Goal: Task Accomplishment & Management: Complete application form

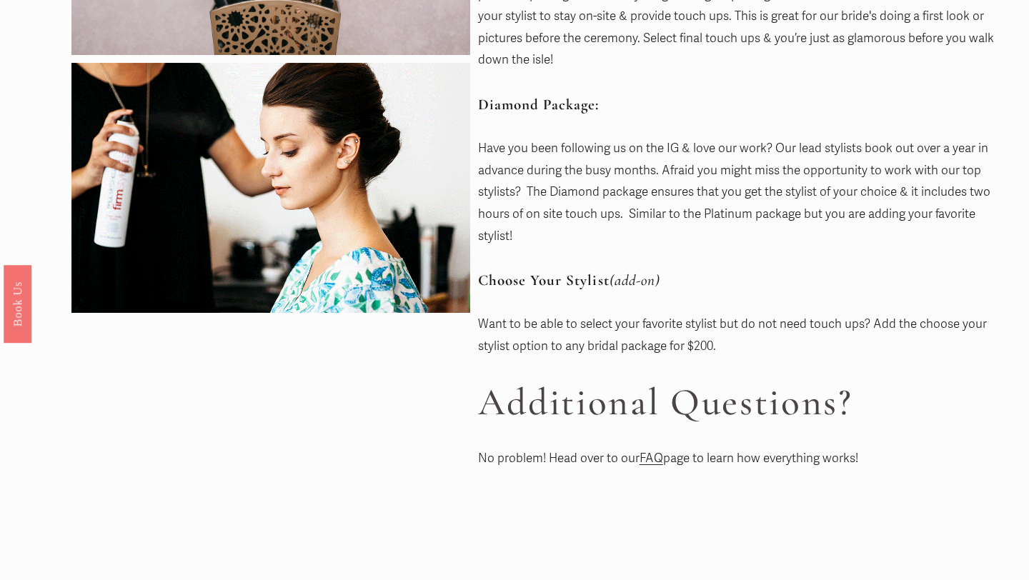
scroll to position [716, 0]
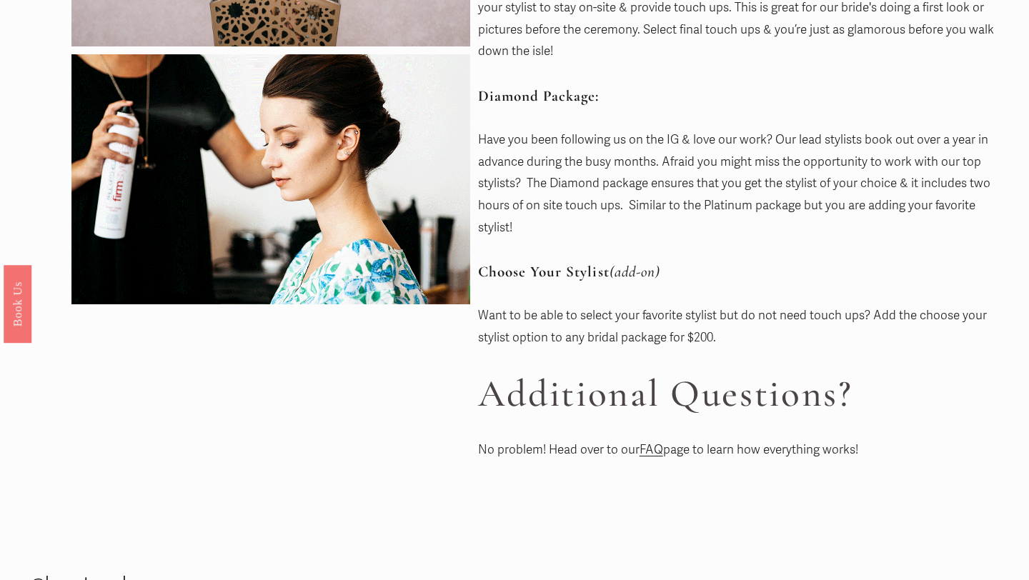
click at [652, 448] on link "FAQ" at bounding box center [652, 449] width 24 height 15
click at [658, 450] on link "FAQ" at bounding box center [652, 449] width 24 height 15
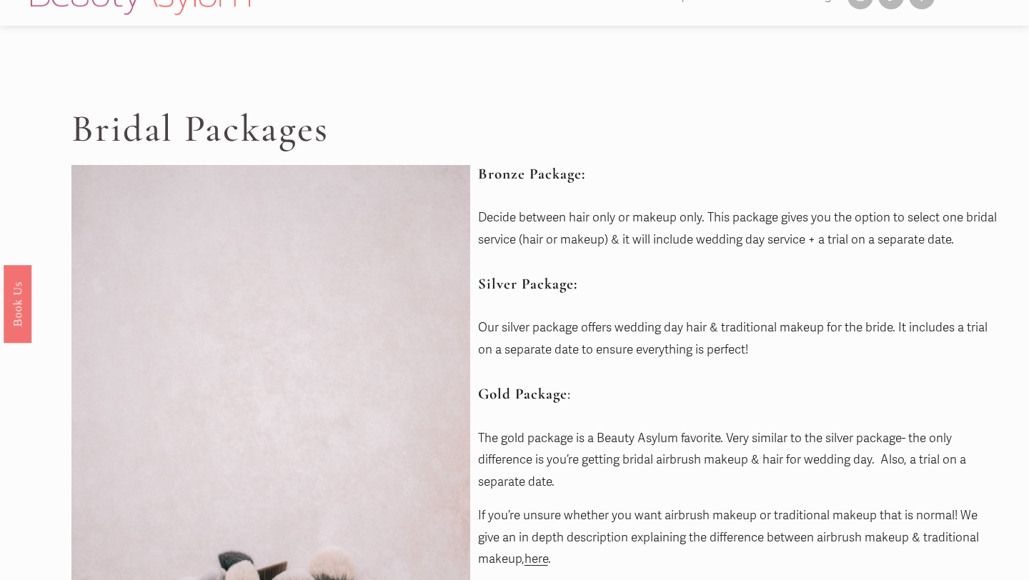
scroll to position [0, 0]
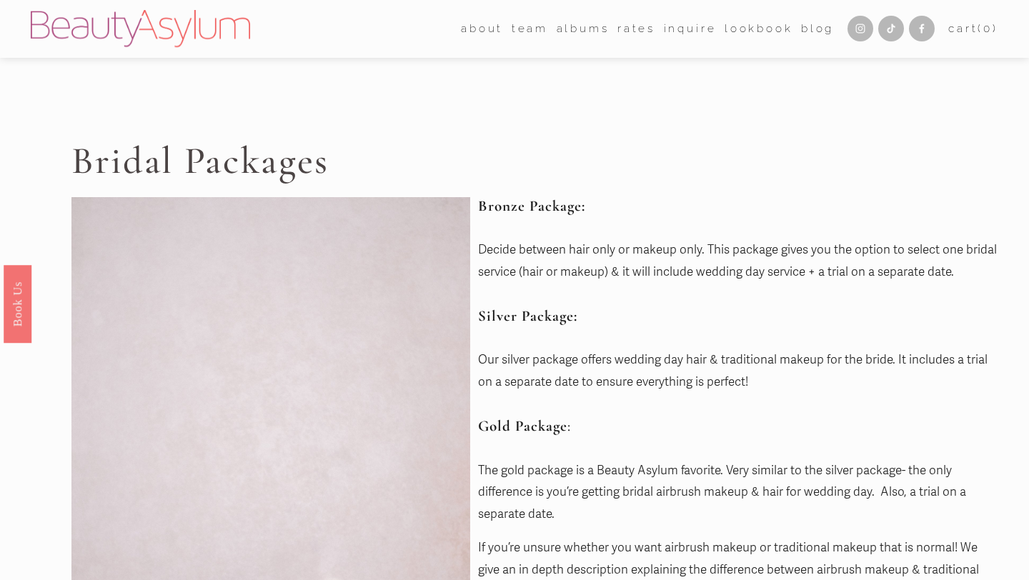
click at [636, 30] on link "Rates" at bounding box center [637, 29] width 38 height 22
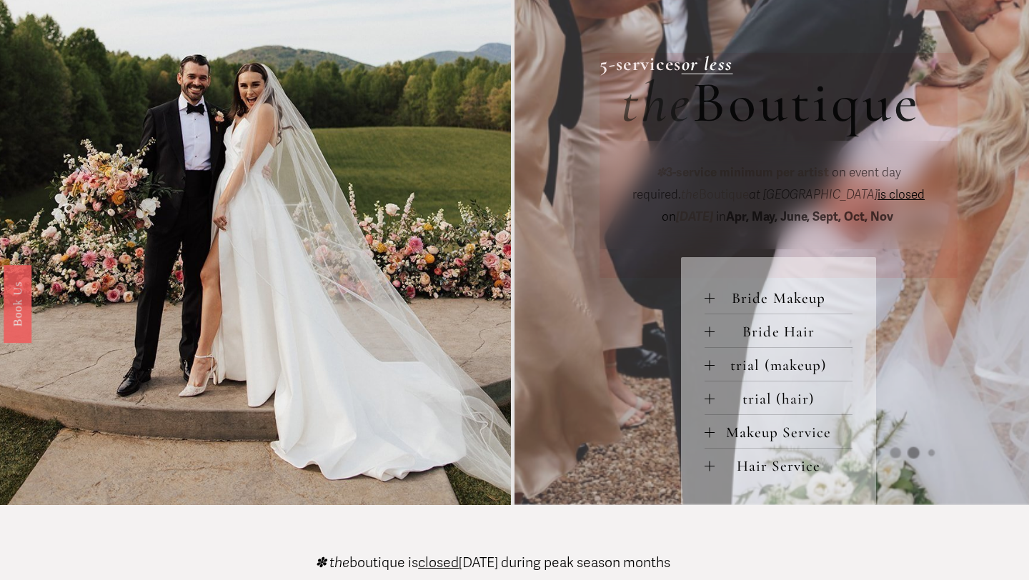
scroll to position [475, 0]
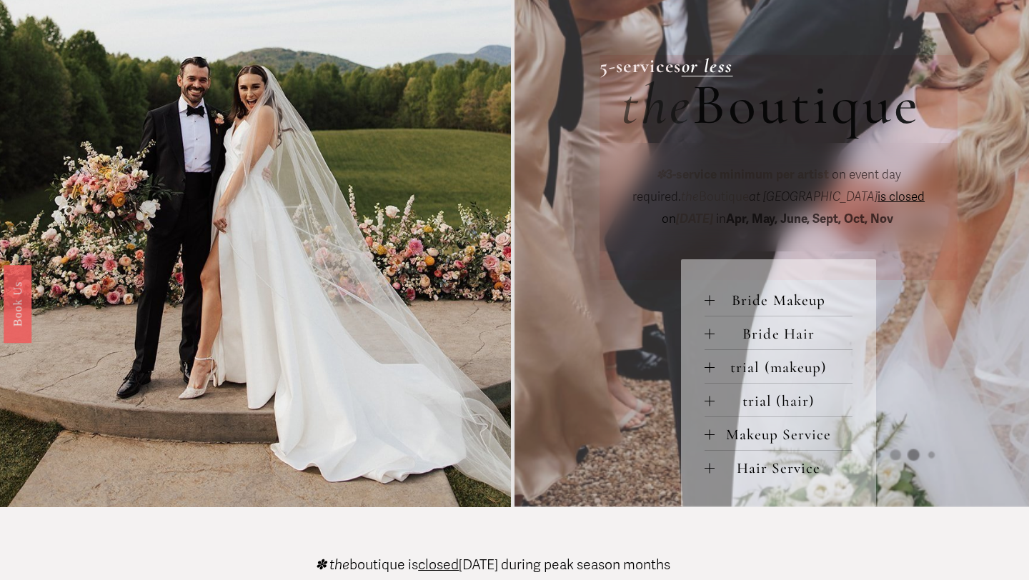
click at [765, 304] on span "Bride Makeup" at bounding box center [784, 301] width 139 height 18
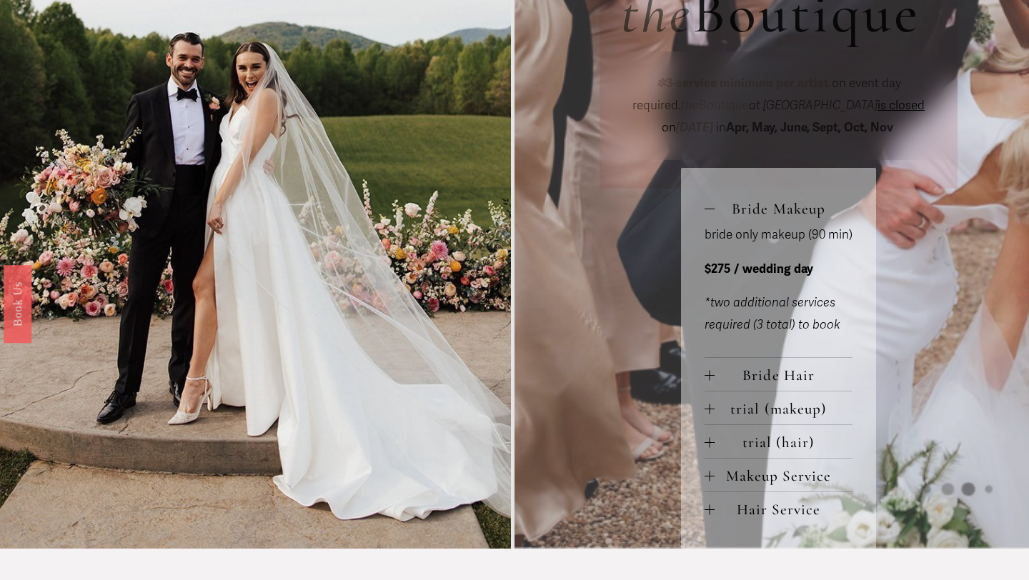
scroll to position [575, 0]
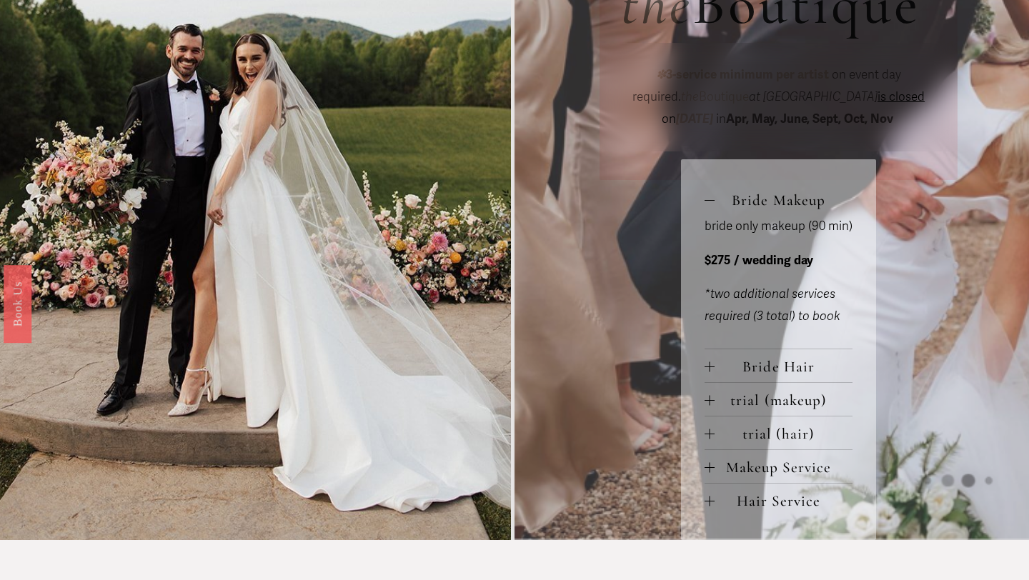
click at [728, 373] on span "Bride Hair" at bounding box center [784, 367] width 139 height 18
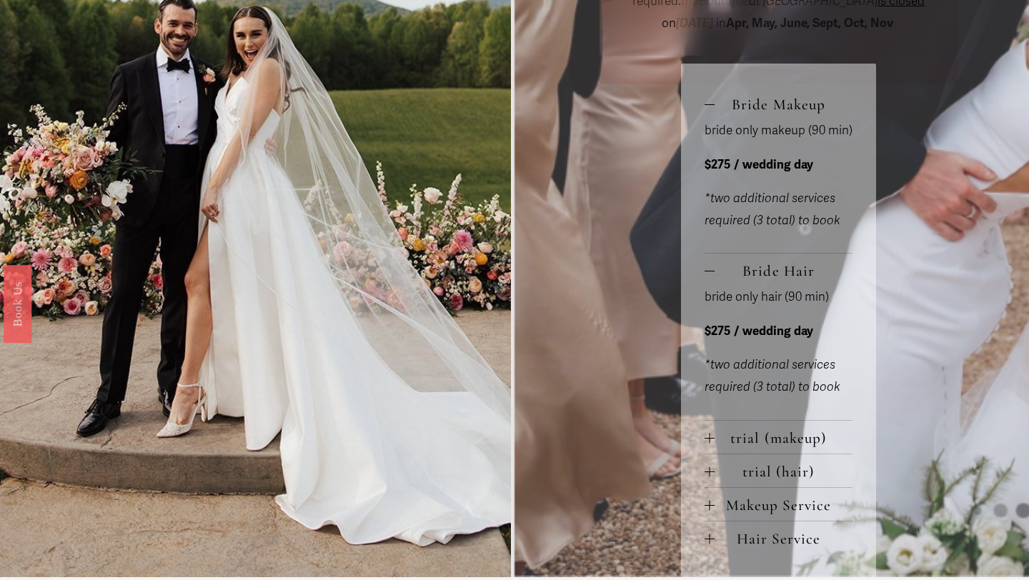
scroll to position [698, 0]
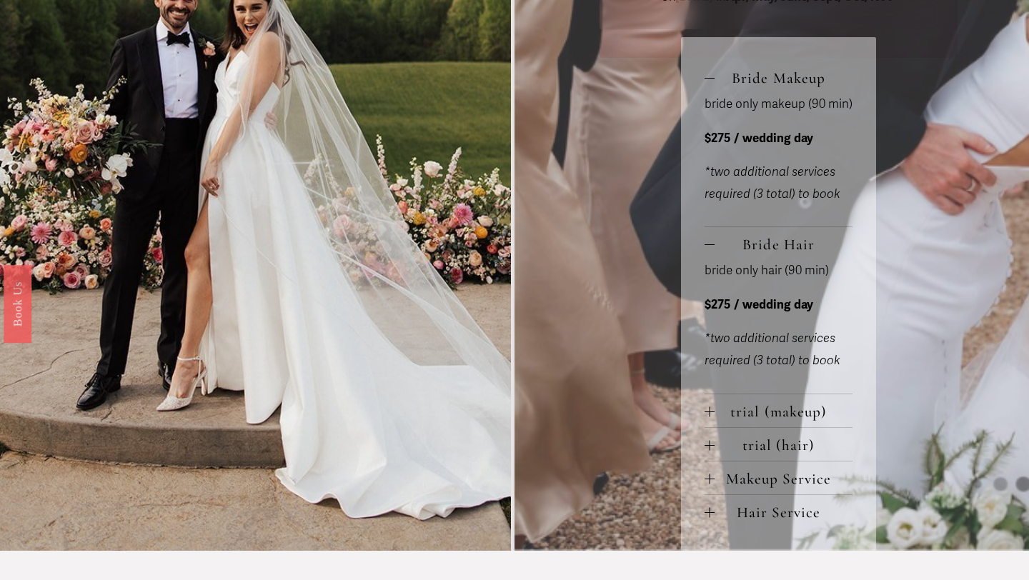
click at [731, 419] on span "trial (makeup)" at bounding box center [784, 412] width 139 height 18
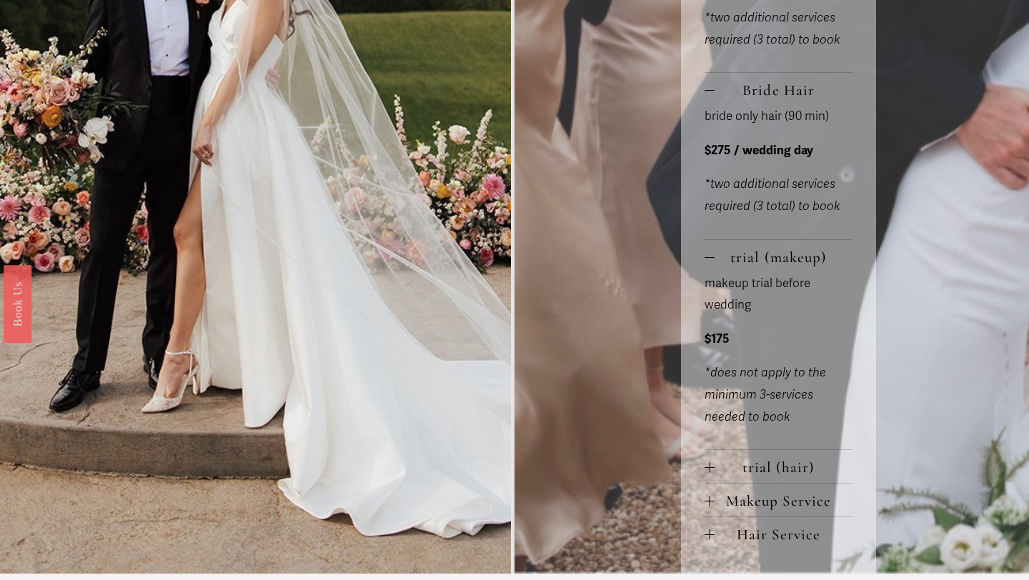
scroll to position [864, 0]
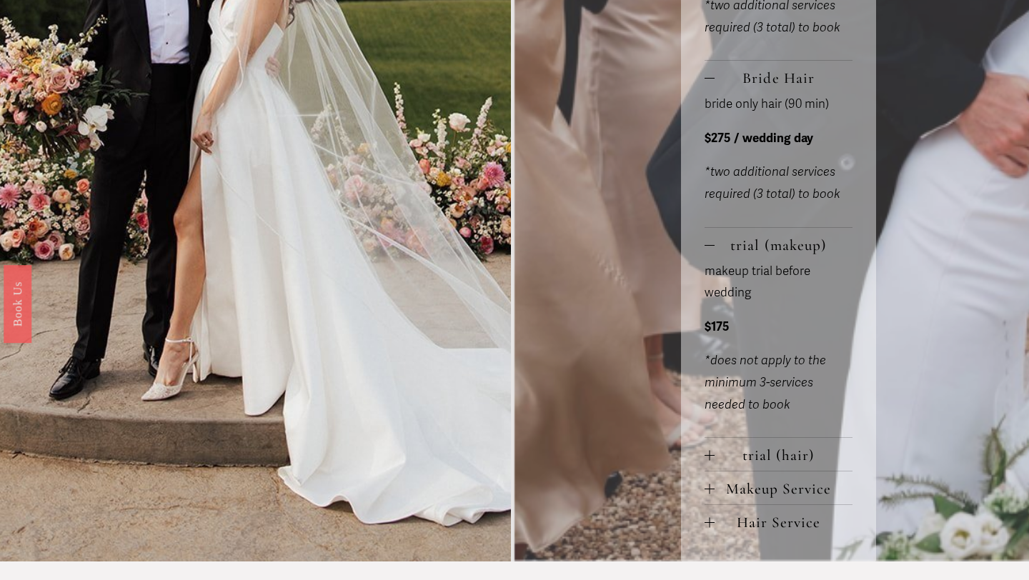
click at [732, 463] on span "trial (hair)" at bounding box center [784, 456] width 139 height 18
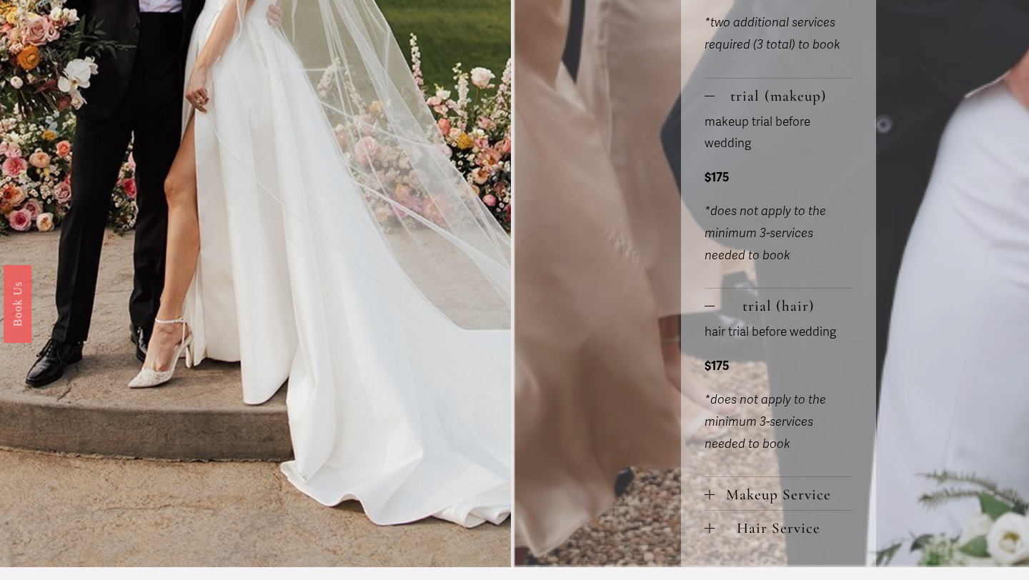
scroll to position [1018, 0]
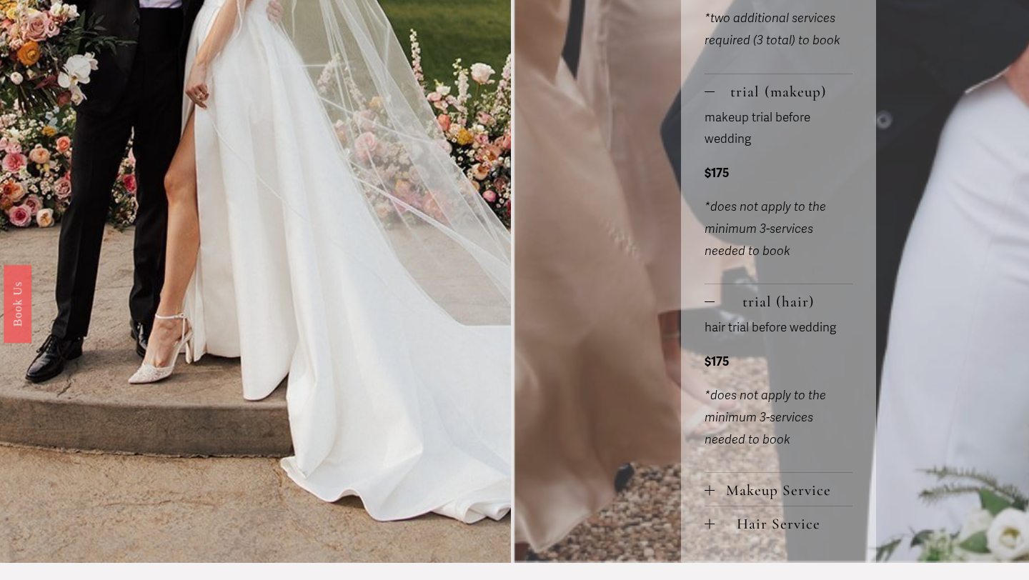
click at [740, 485] on span "Makeup Service" at bounding box center [784, 491] width 139 height 18
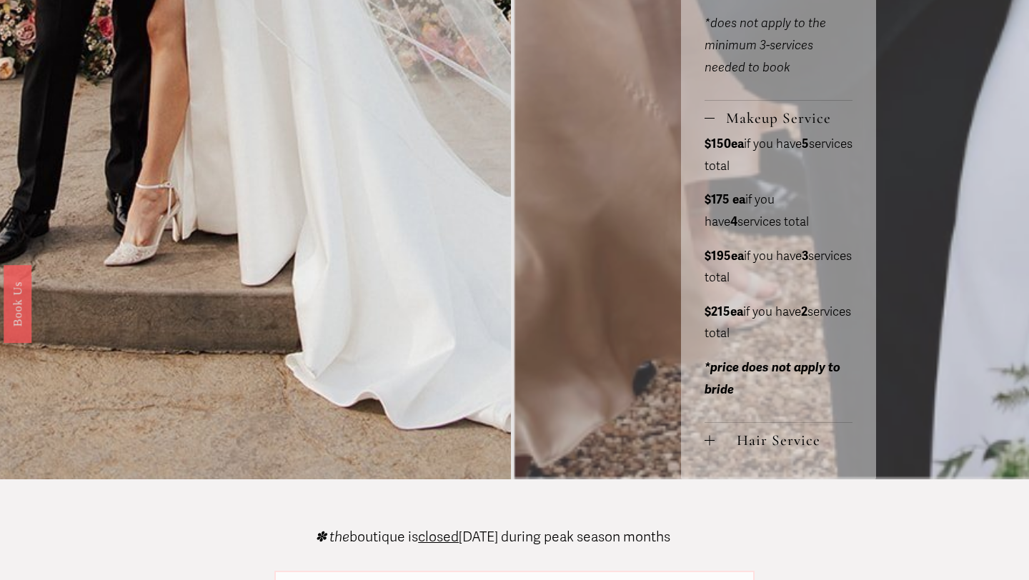
scroll to position [1395, 0]
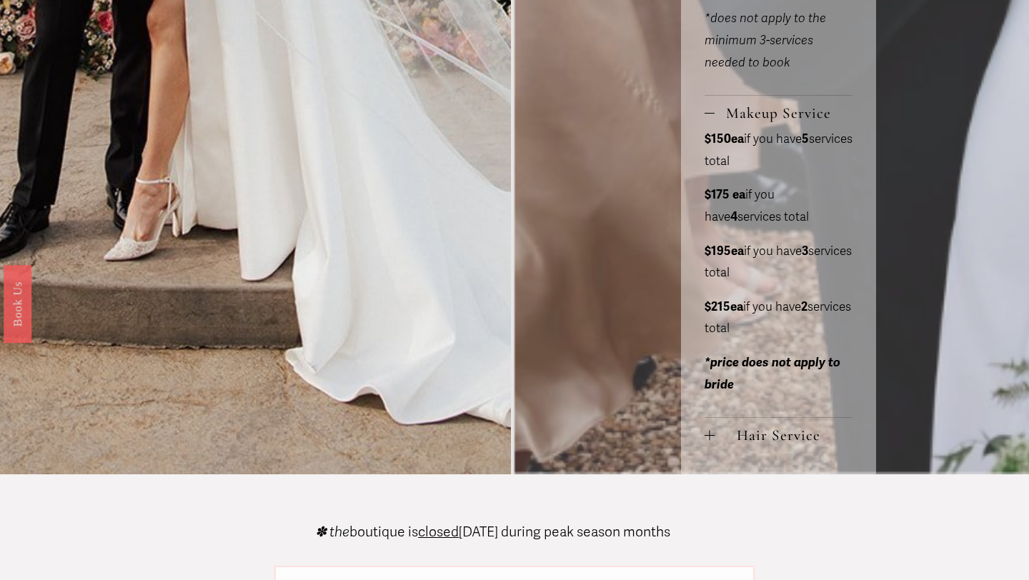
click at [745, 445] on span "Hair Service" at bounding box center [784, 436] width 139 height 18
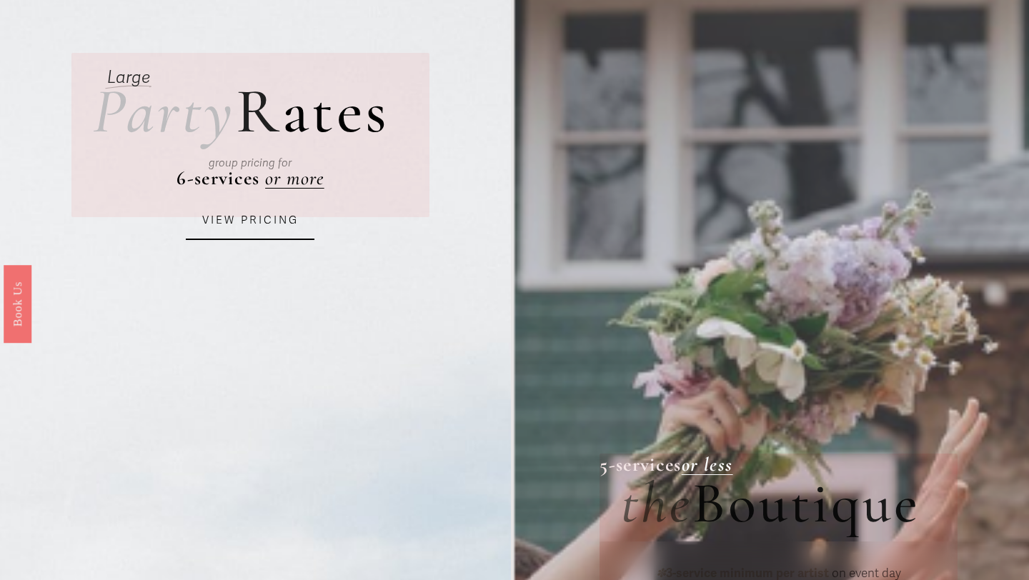
scroll to position [0, 0]
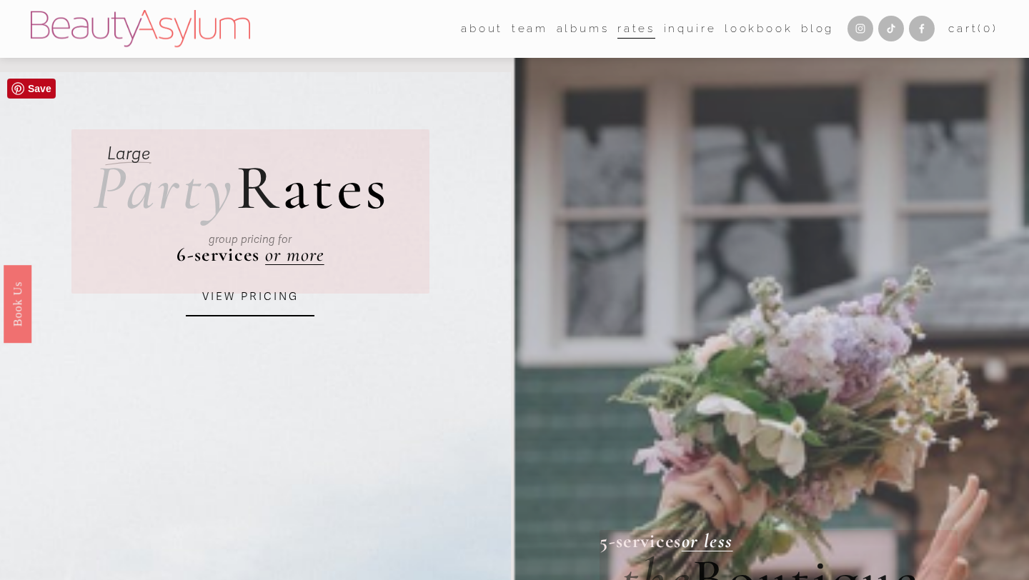
click at [273, 301] on link "VIEW PRICING" at bounding box center [250, 297] width 129 height 39
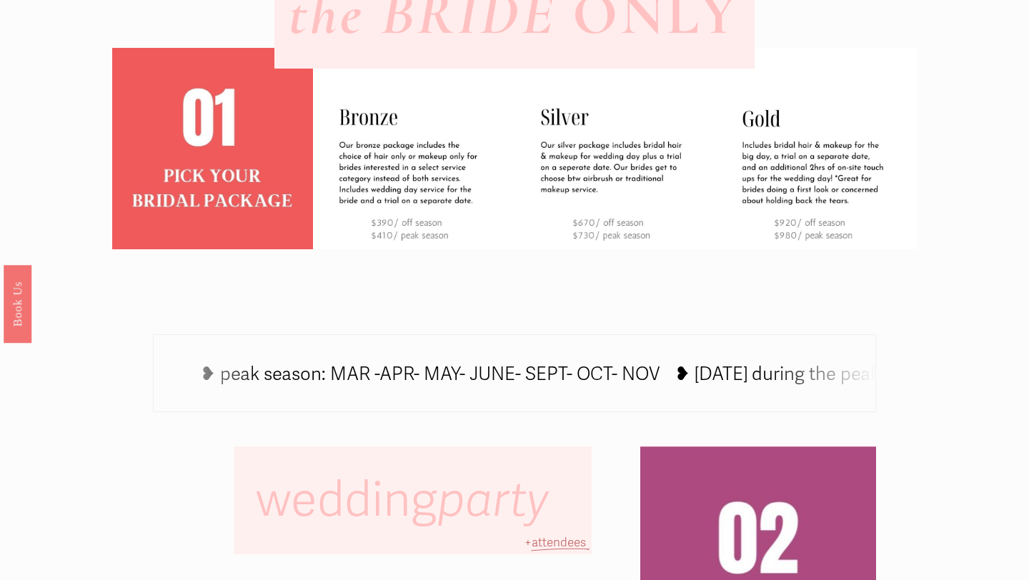
scroll to position [787, 0]
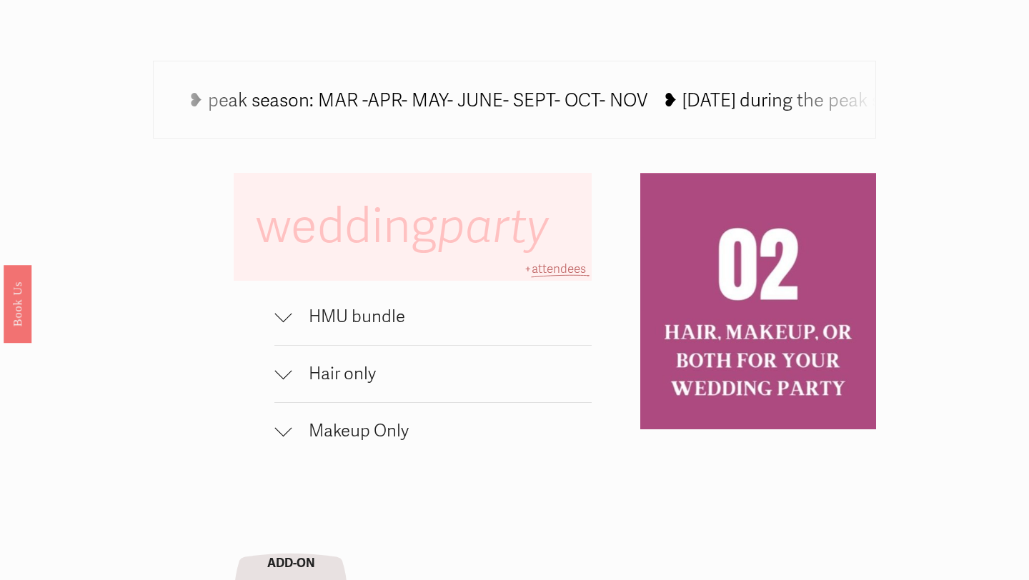
click at [312, 317] on span "HMU bundle" at bounding box center [442, 317] width 300 height 21
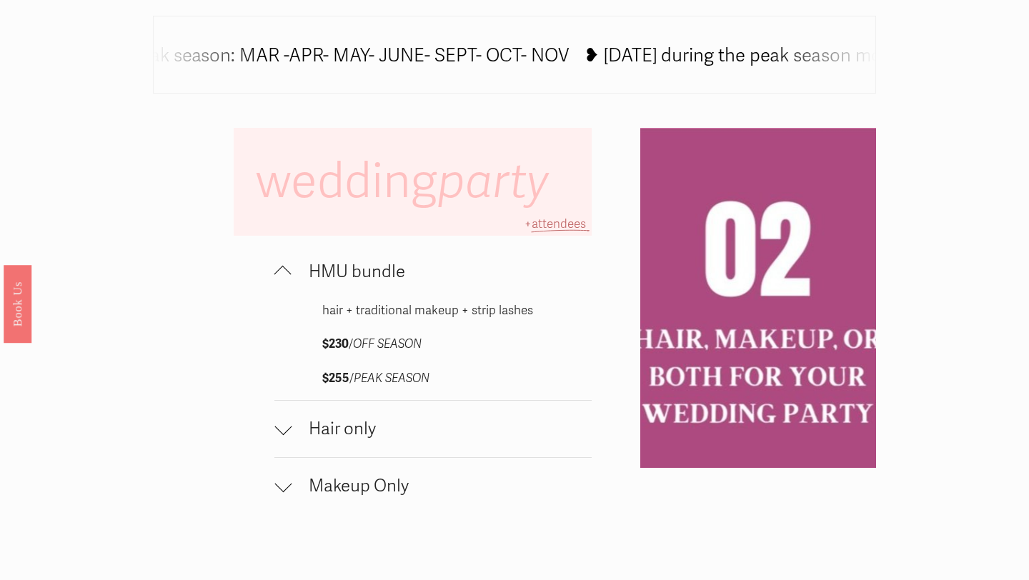
scroll to position [838, 0]
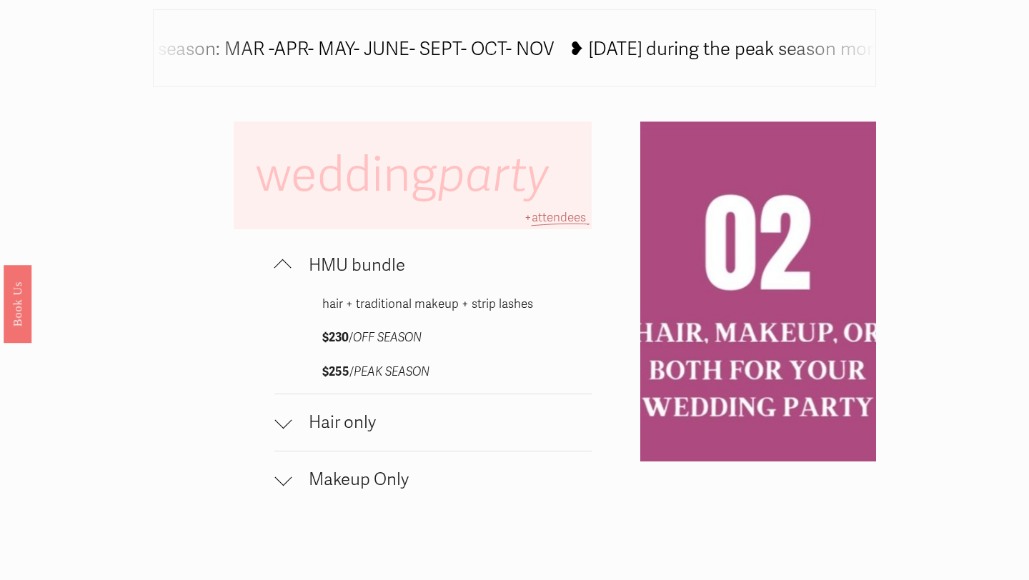
click at [321, 422] on span "Hair only" at bounding box center [442, 422] width 300 height 21
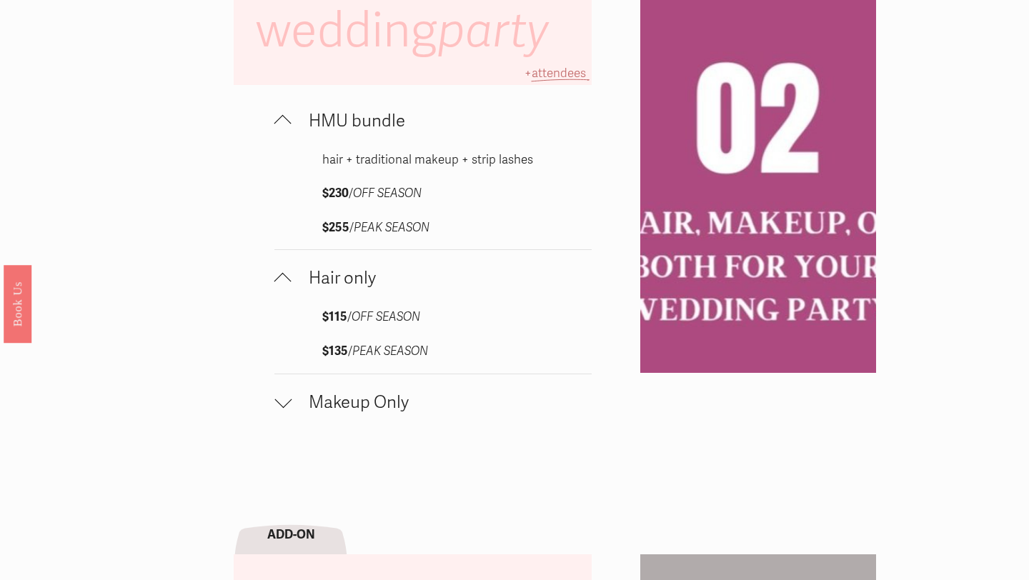
scroll to position [985, 0]
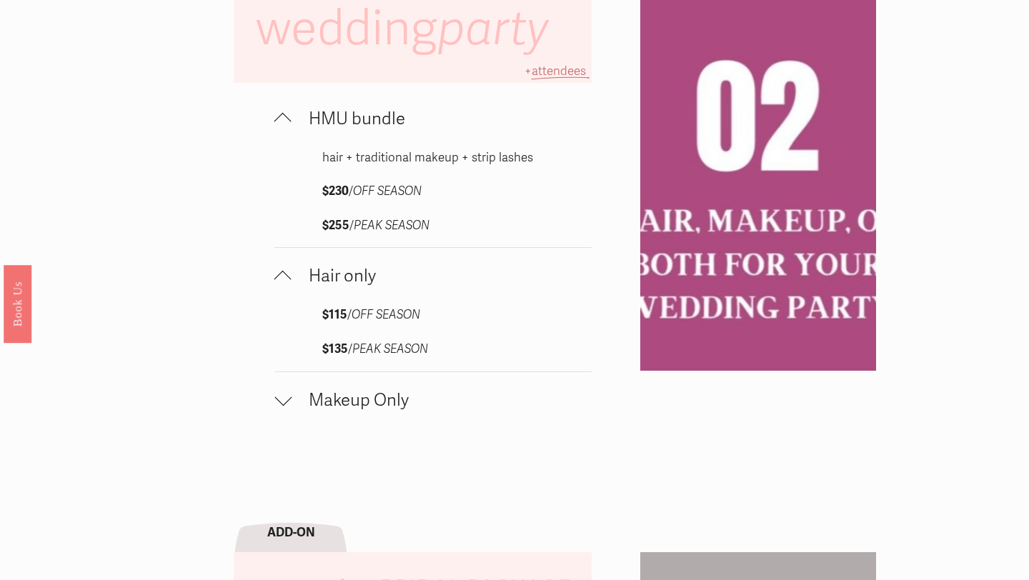
click at [327, 409] on span "Makeup Only" at bounding box center [442, 400] width 300 height 21
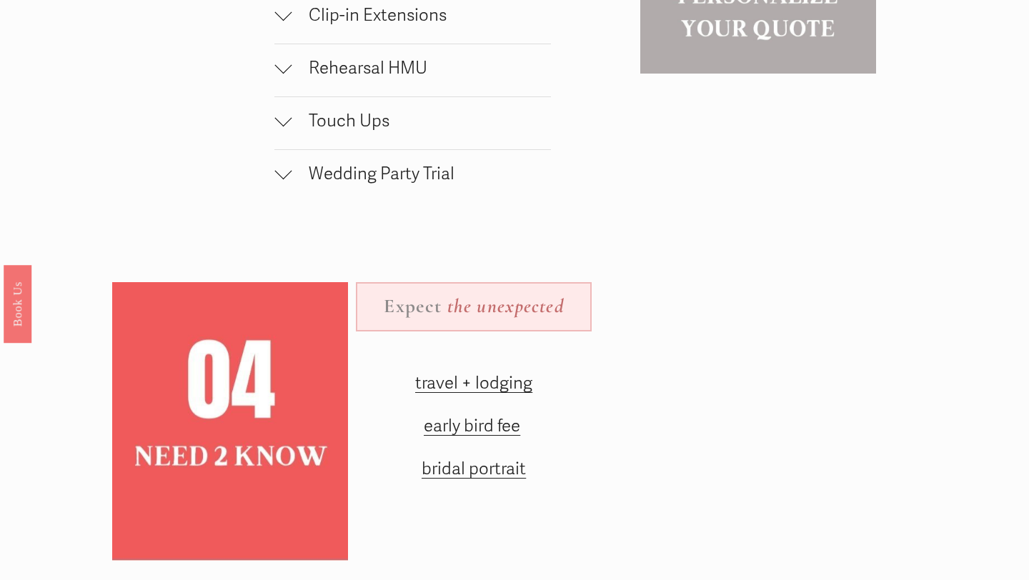
scroll to position [1776, 0]
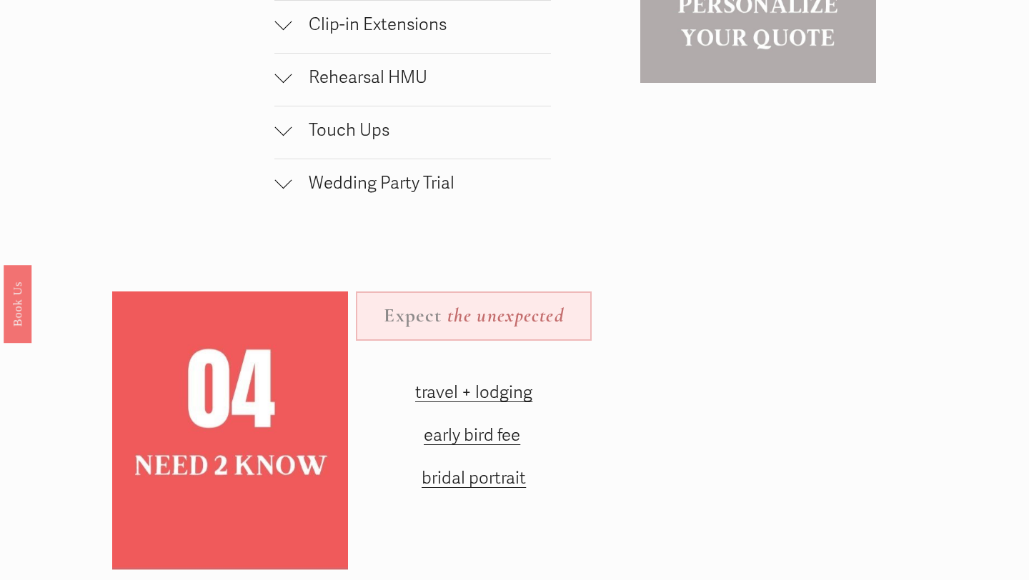
click at [468, 484] on span "bridal portrait" at bounding box center [474, 478] width 104 height 21
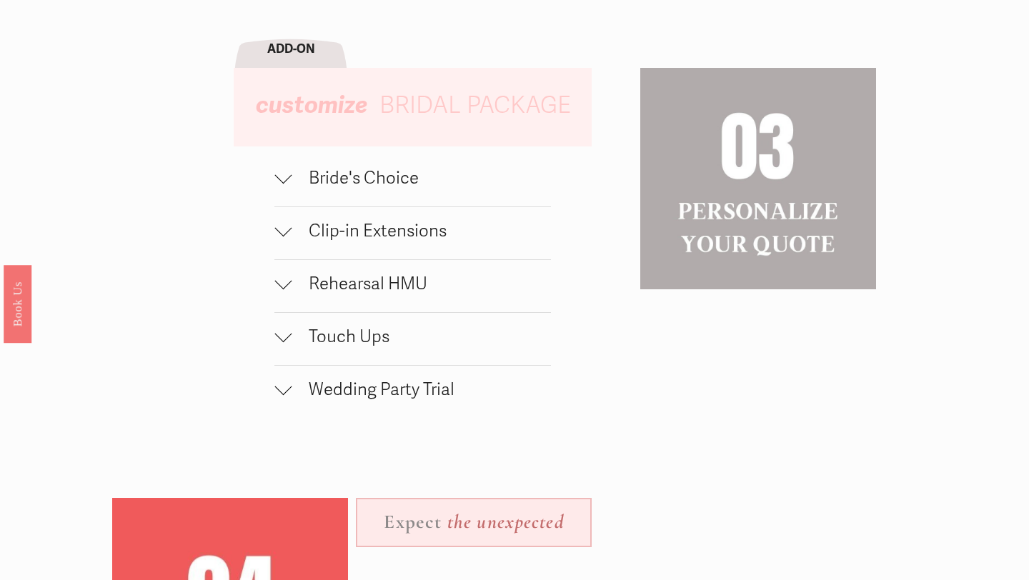
scroll to position [1542, 0]
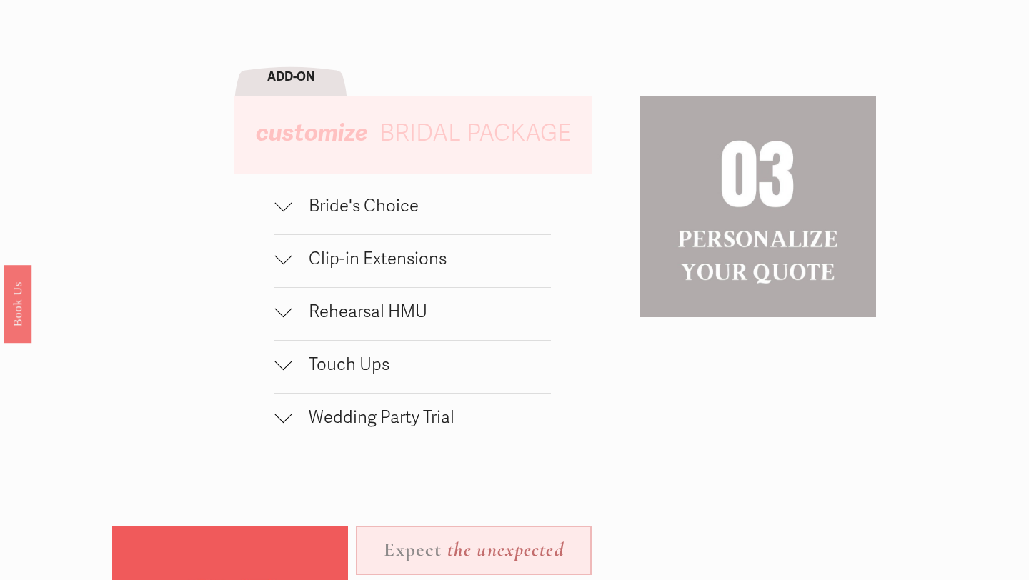
click at [385, 421] on span "Wedding Party Trial" at bounding box center [421, 417] width 259 height 21
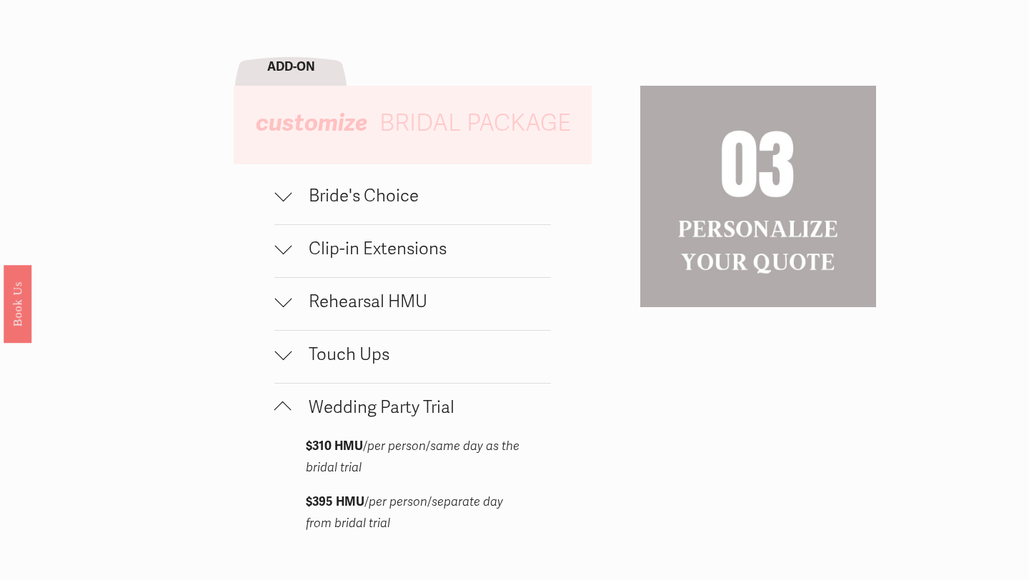
scroll to position [1552, 0]
click at [401, 312] on span "Rehearsal HMU" at bounding box center [421, 301] width 259 height 21
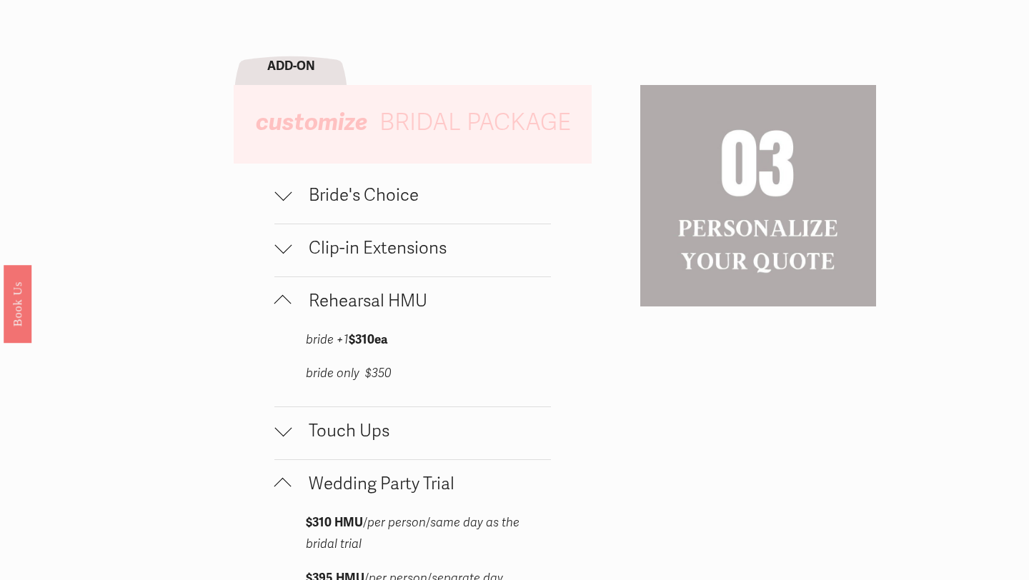
click at [370, 254] on span "Clip-in Extensions" at bounding box center [421, 248] width 259 height 21
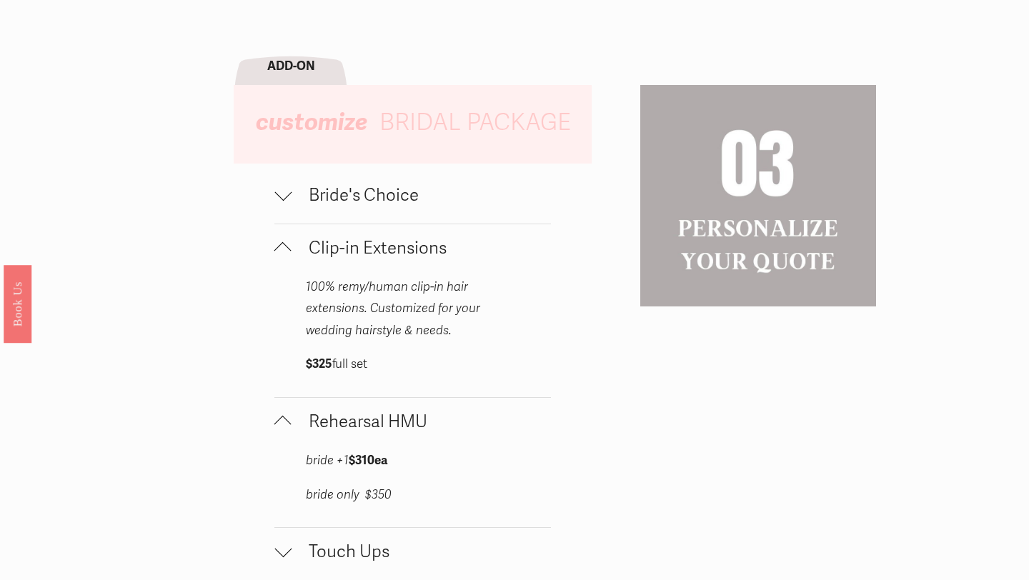
click at [372, 192] on span "Bride's Choice" at bounding box center [421, 195] width 259 height 21
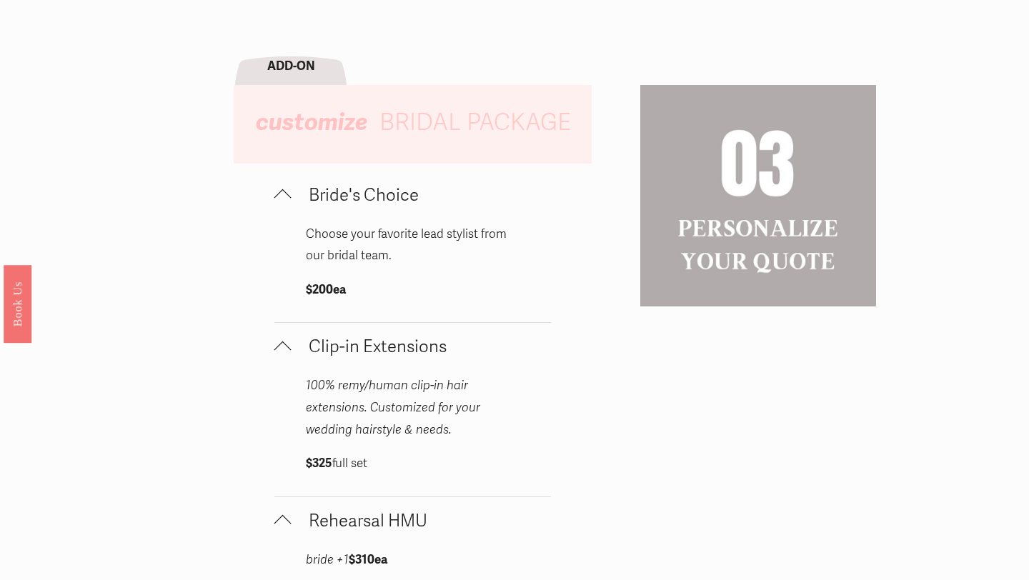
click at [372, 192] on span "Bride's Choice" at bounding box center [421, 195] width 259 height 21
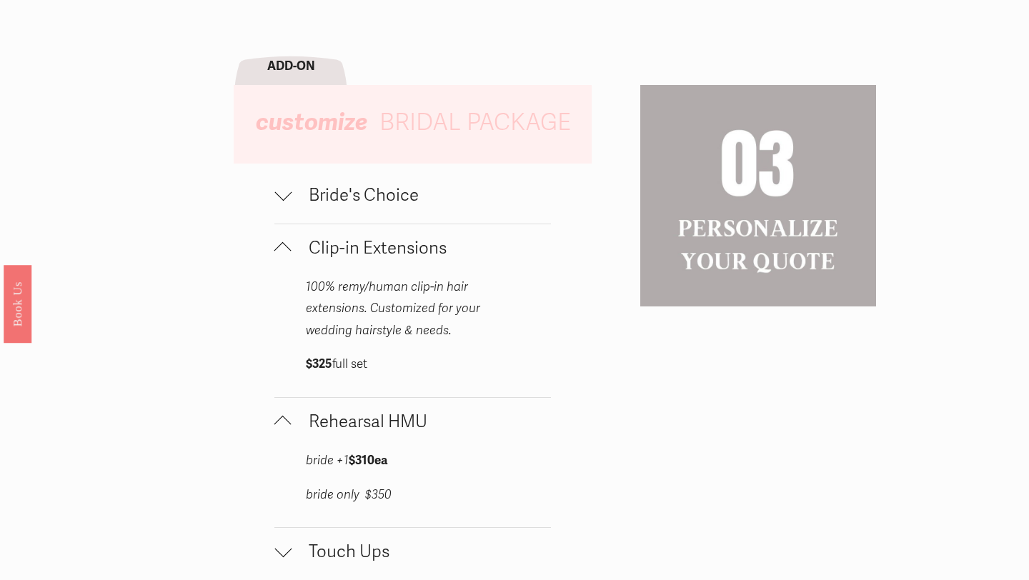
click at [376, 249] on span "Clip-in Extensions" at bounding box center [421, 248] width 259 height 21
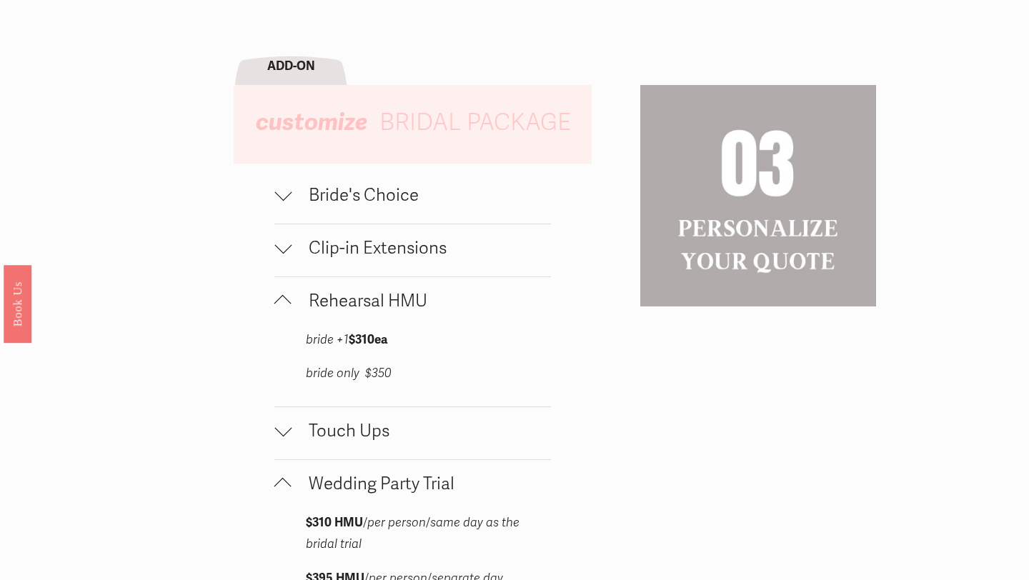
click at [371, 298] on span "Rehearsal HMU" at bounding box center [421, 301] width 259 height 21
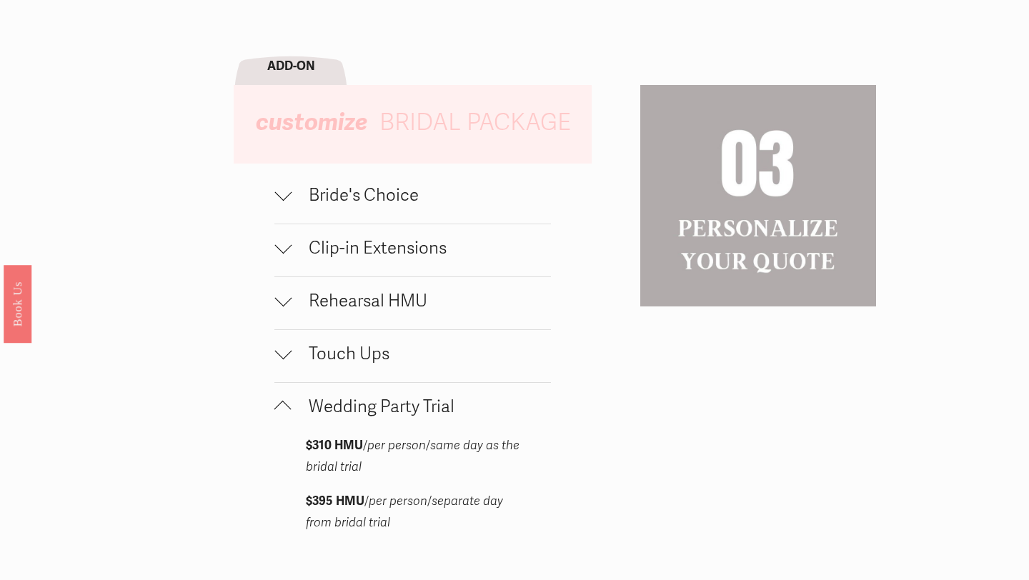
click at [357, 360] on span "Touch Ups" at bounding box center [421, 354] width 259 height 21
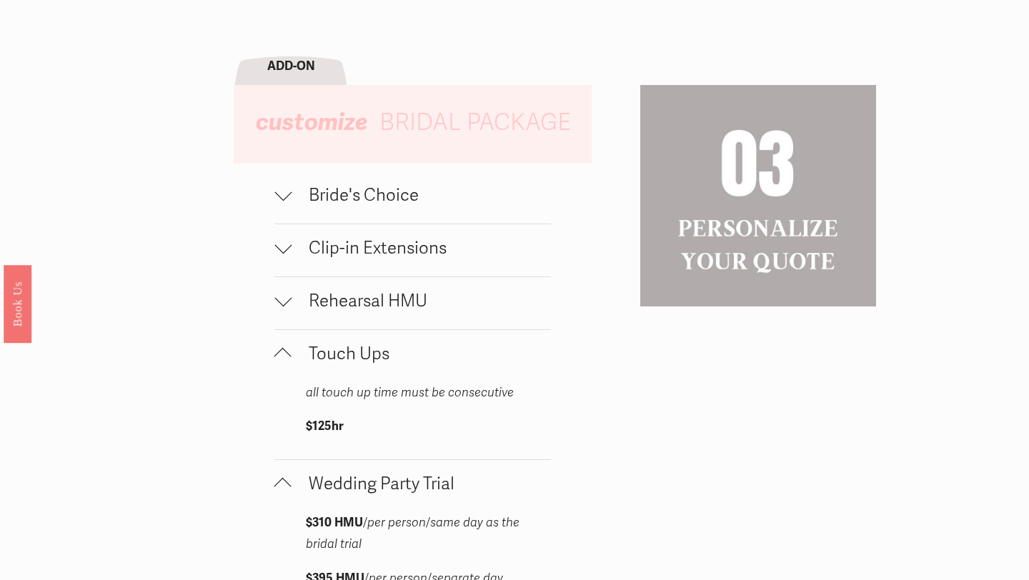
click at [357, 360] on span "Touch Ups" at bounding box center [421, 354] width 259 height 21
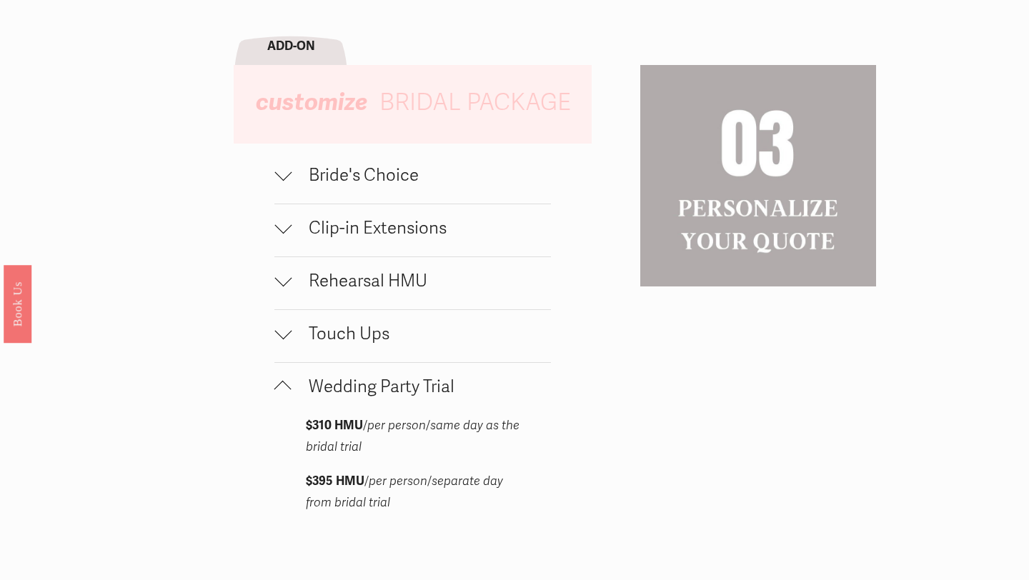
scroll to position [1580, 0]
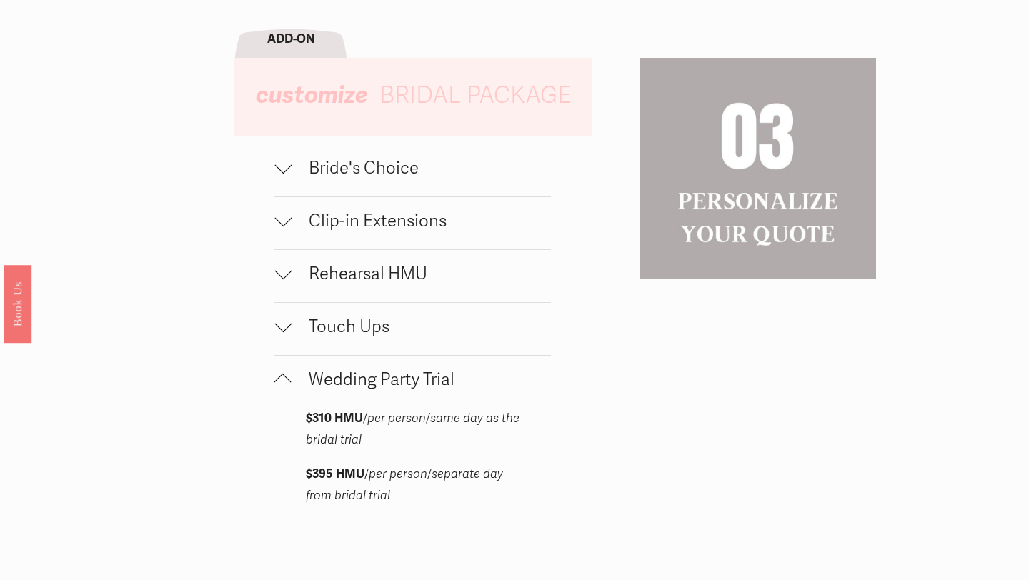
click at [431, 189] on button "Bride's Choice" at bounding box center [412, 170] width 277 height 52
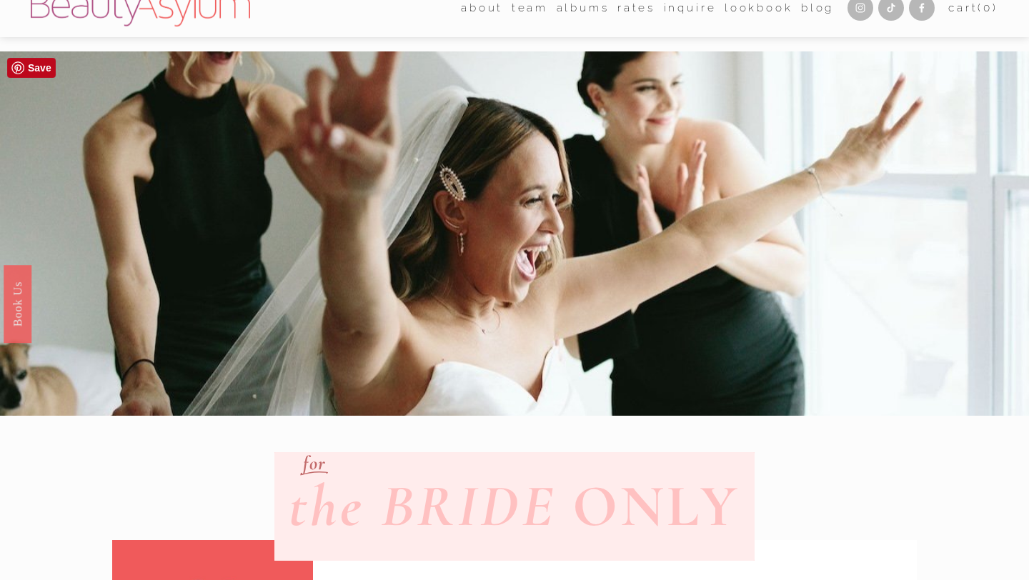
scroll to position [0, 0]
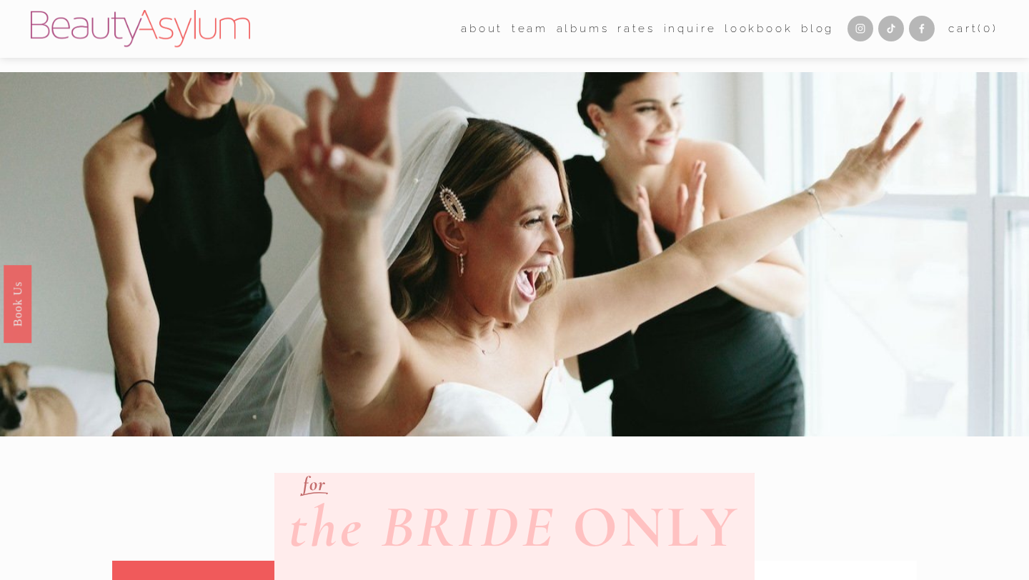
click at [681, 27] on link "Inquire" at bounding box center [690, 29] width 53 height 22
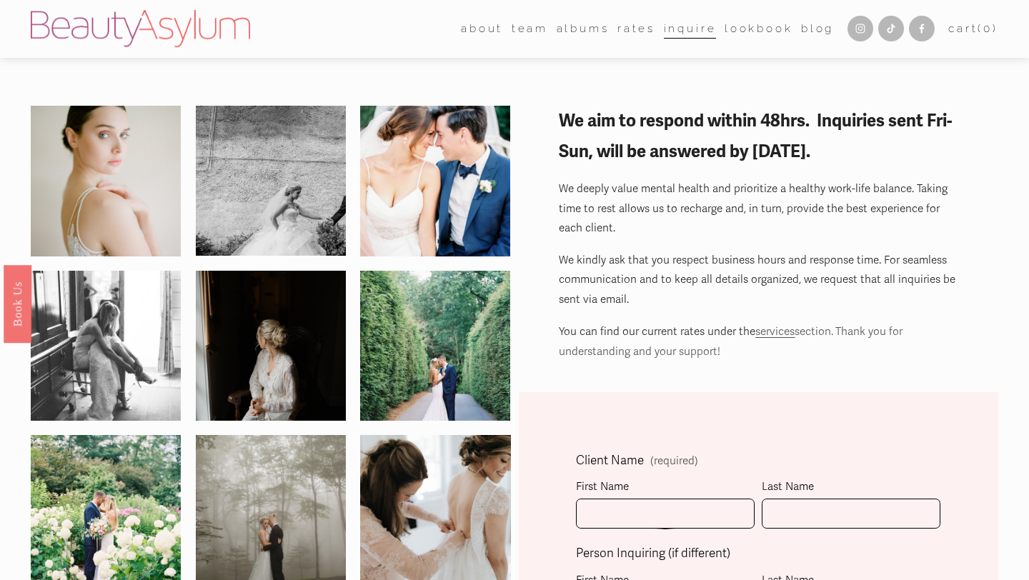
scroll to position [45, 0]
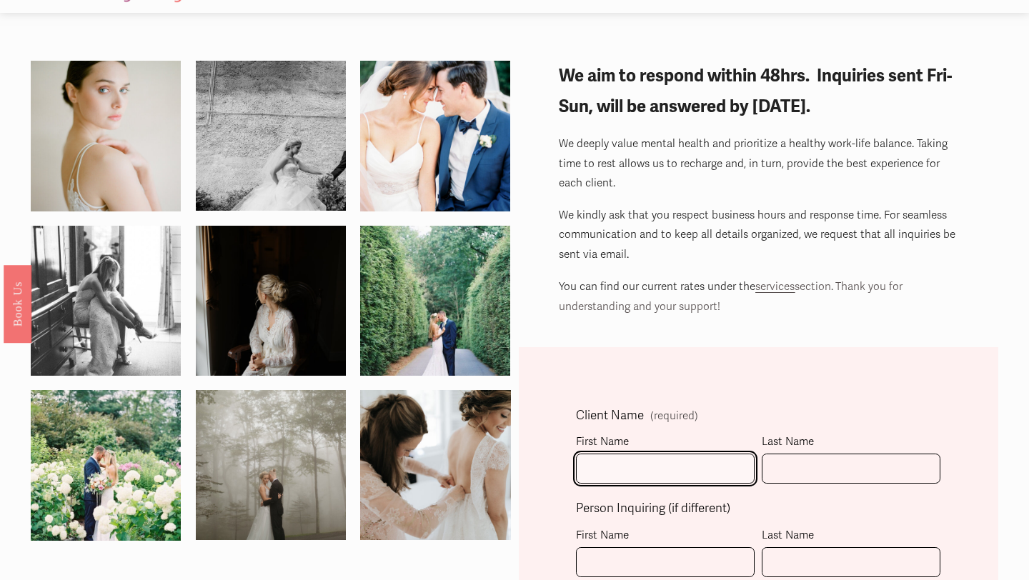
click at [620, 469] on input "First Name" at bounding box center [665, 469] width 179 height 31
type input "Apryl"
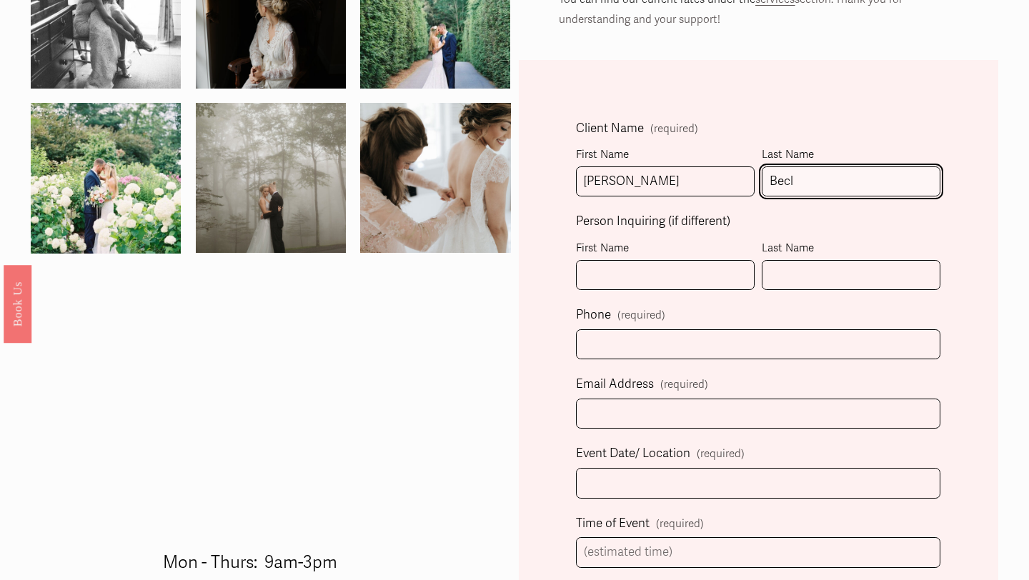
scroll to position [313, 0]
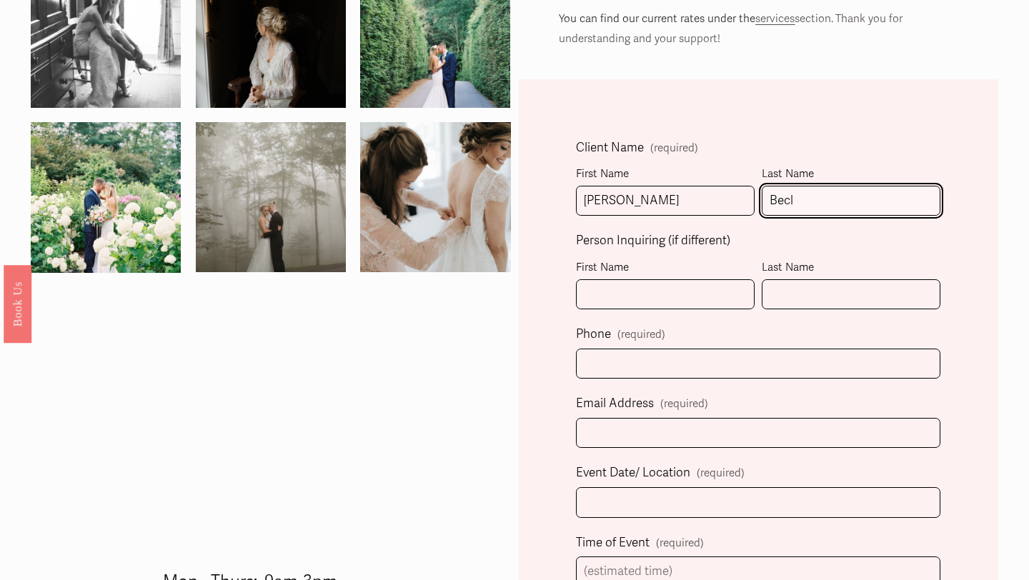
type input "Becl"
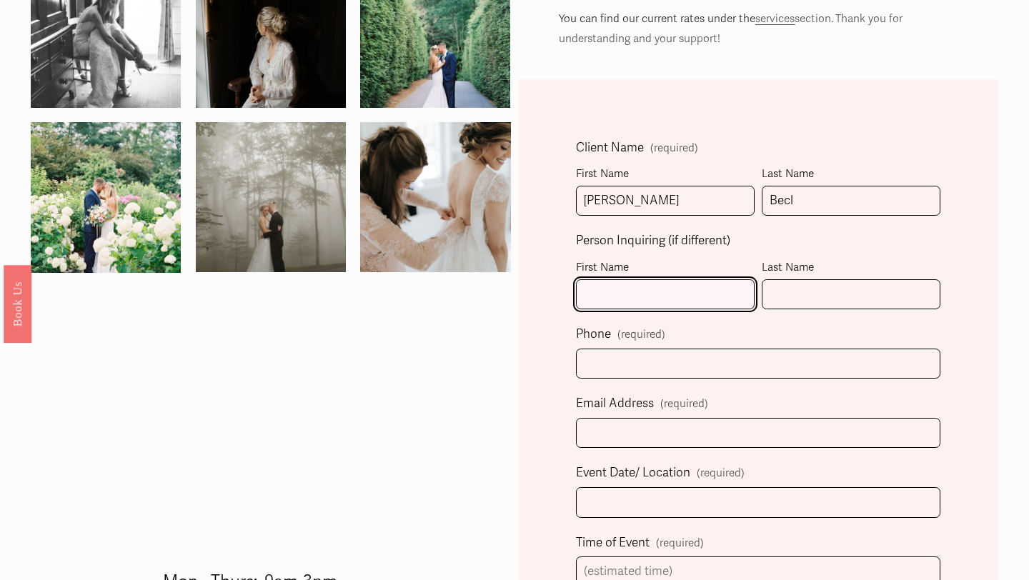
click at [602, 291] on input "First Name" at bounding box center [665, 294] width 179 height 31
type input "Apryl"
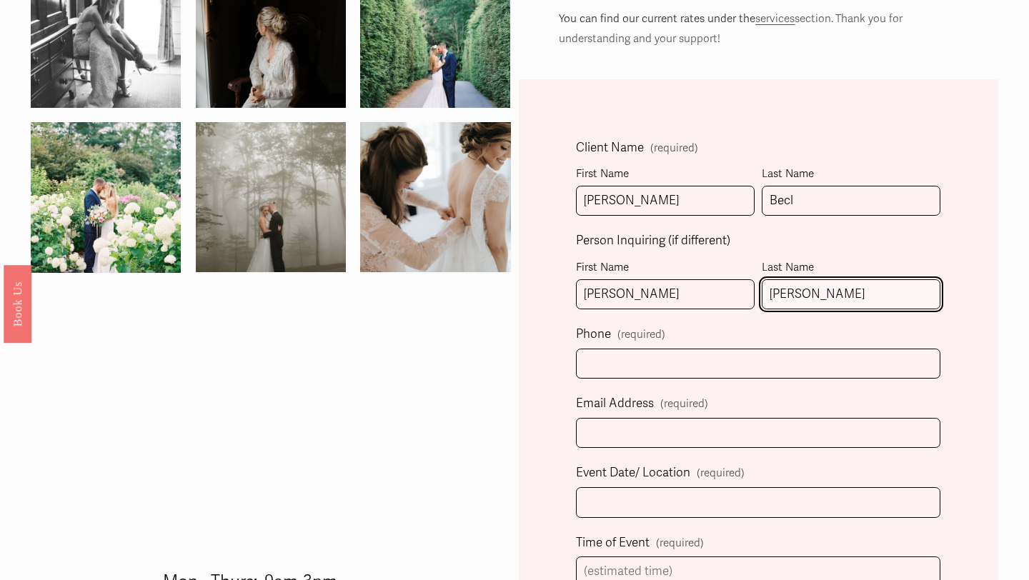
type input "Beck"
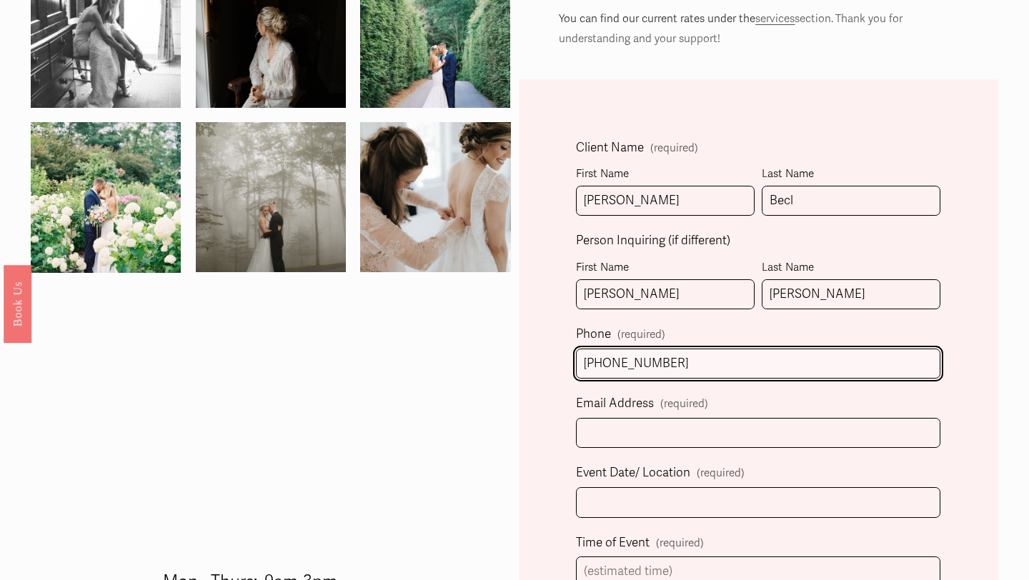
type input "(843) 424-1192"
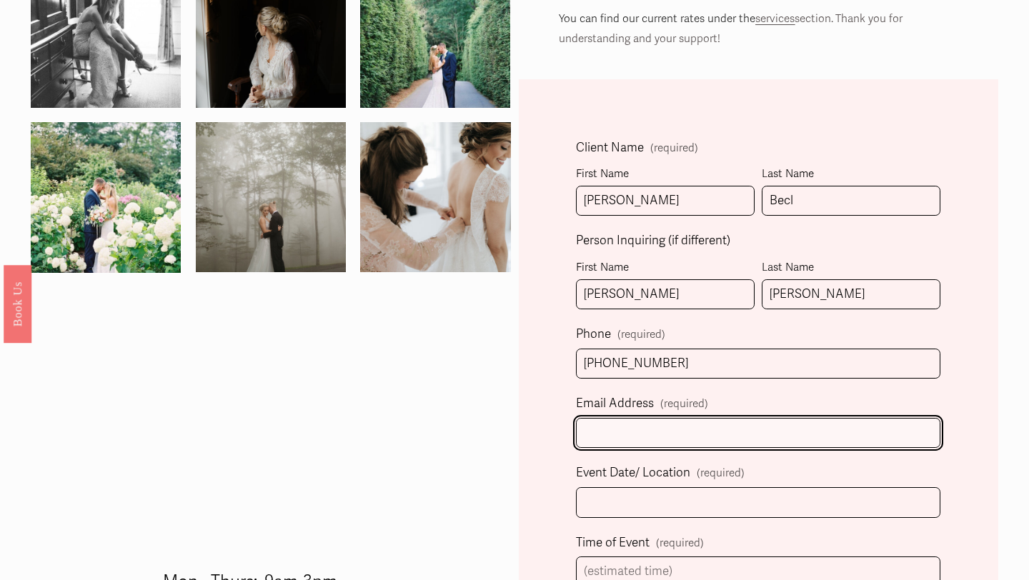
click at [620, 439] on input "Email Address (required)" at bounding box center [758, 433] width 365 height 31
type input "aprylbecksc@gmail.com"
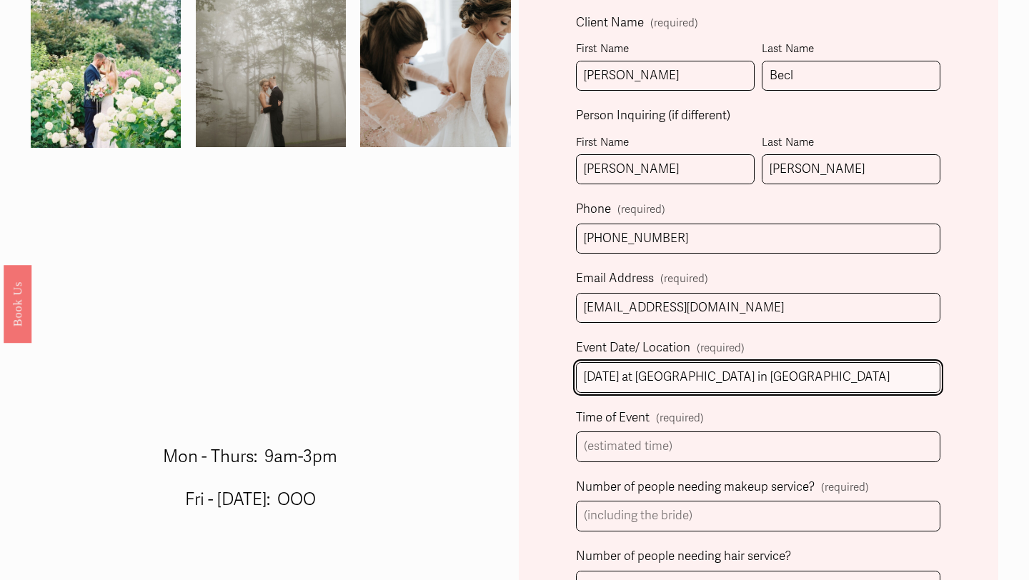
scroll to position [440, 0]
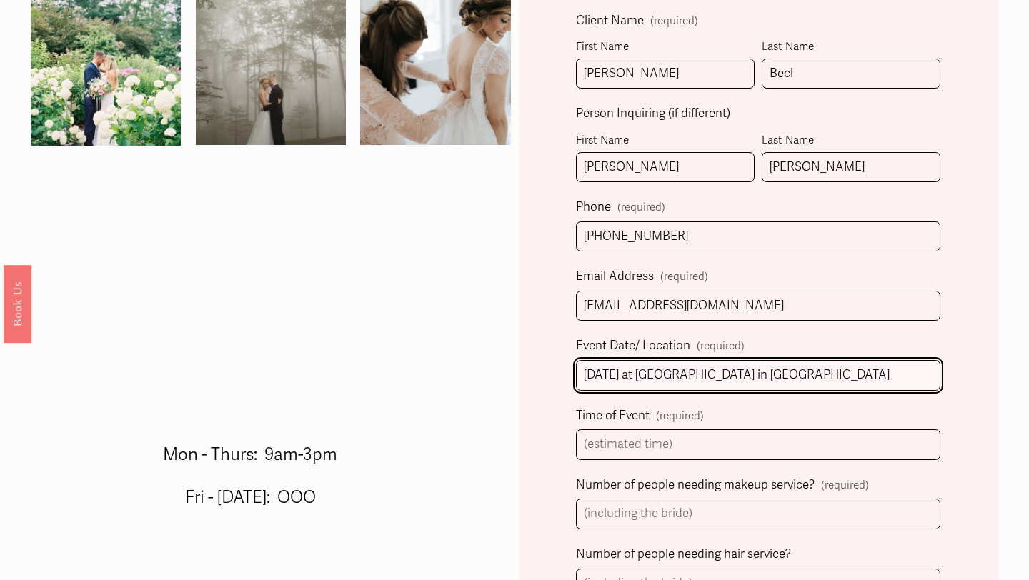
type input "04/18/2026 at Riverwalk Event Venue in Rock Hill"
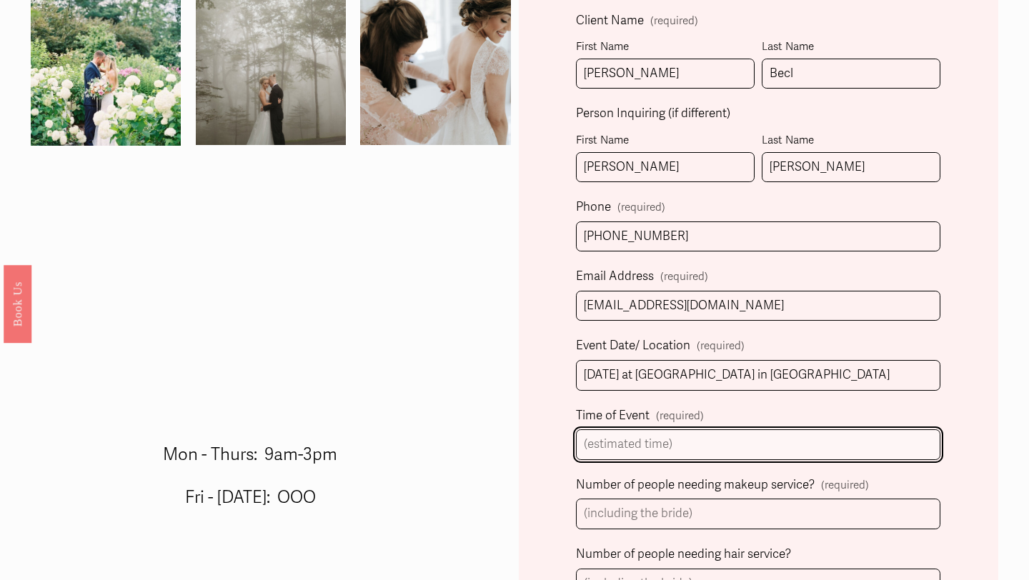
click at [674, 442] on input "Time of Event (required)" at bounding box center [758, 445] width 365 height 31
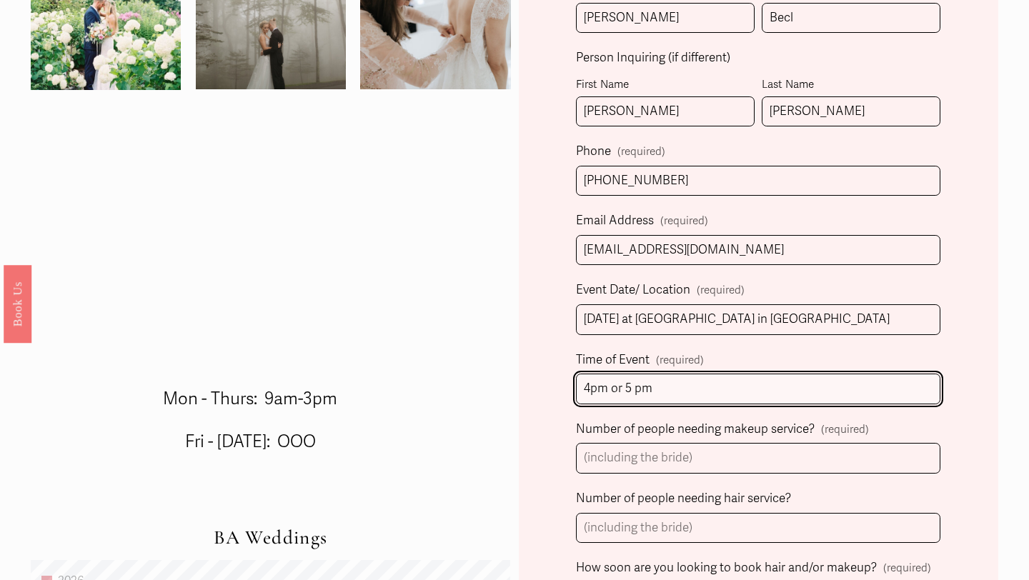
scroll to position [497, 0]
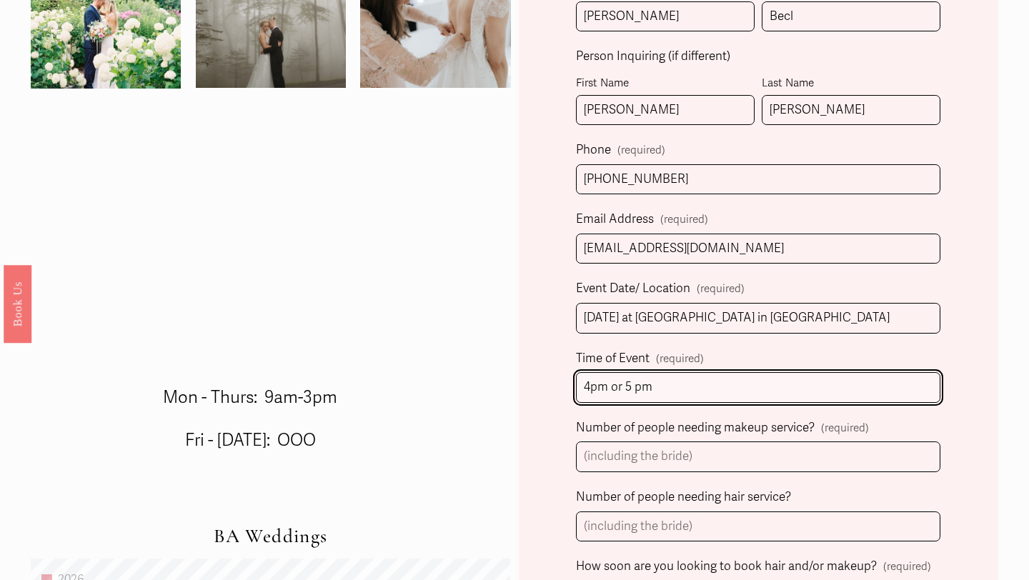
type input "4pm or 5 pm"
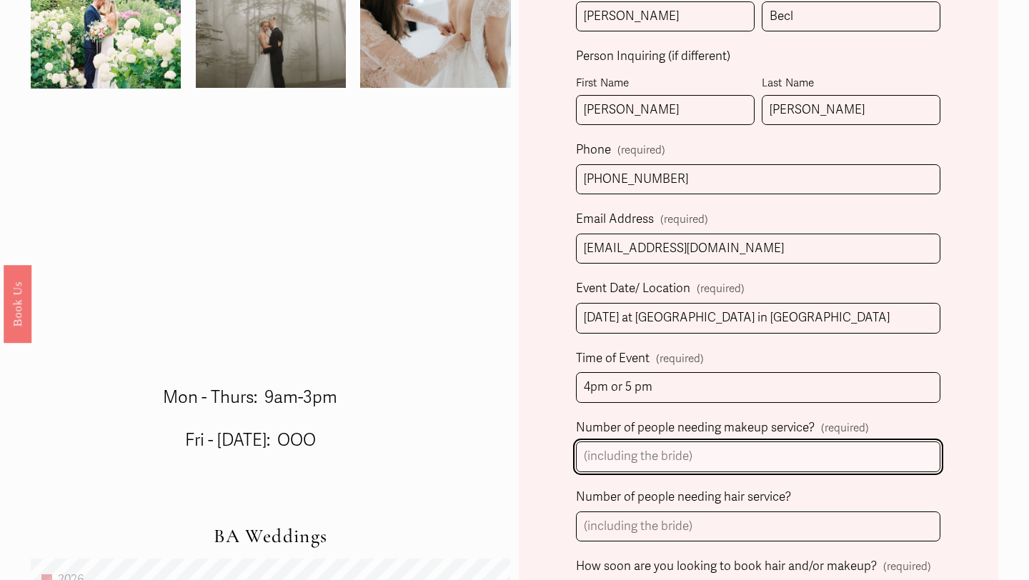
click at [645, 456] on input "Number of people needing makeup service? (required)" at bounding box center [758, 457] width 365 height 31
type input "-"
type input "3"
type input "6"
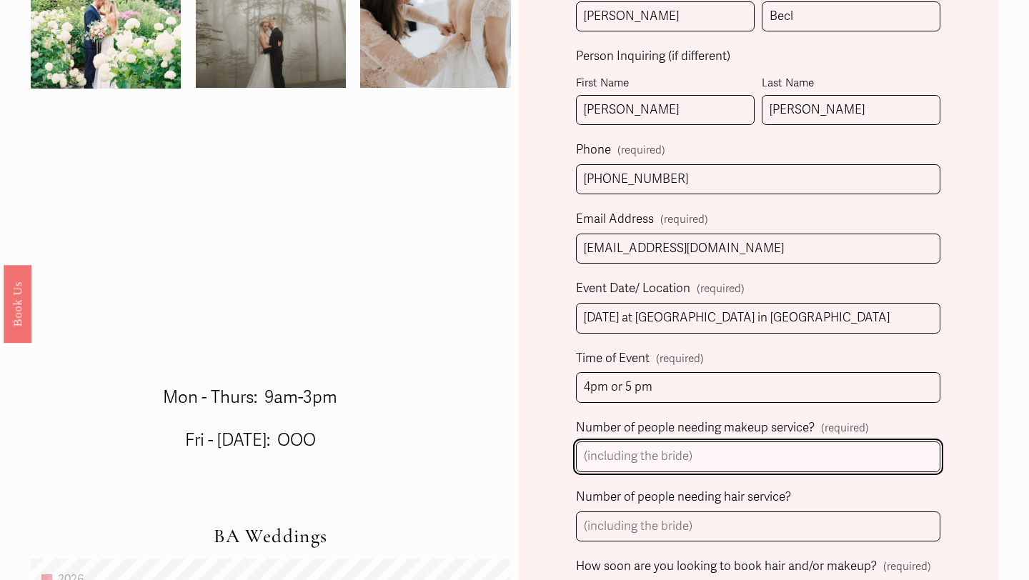
type input "8"
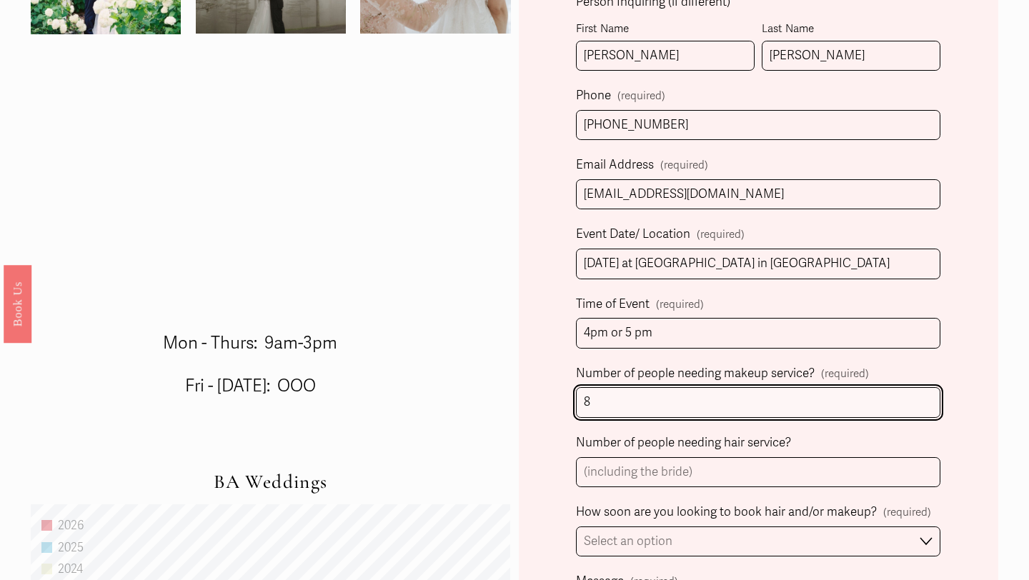
scroll to position [554, 0]
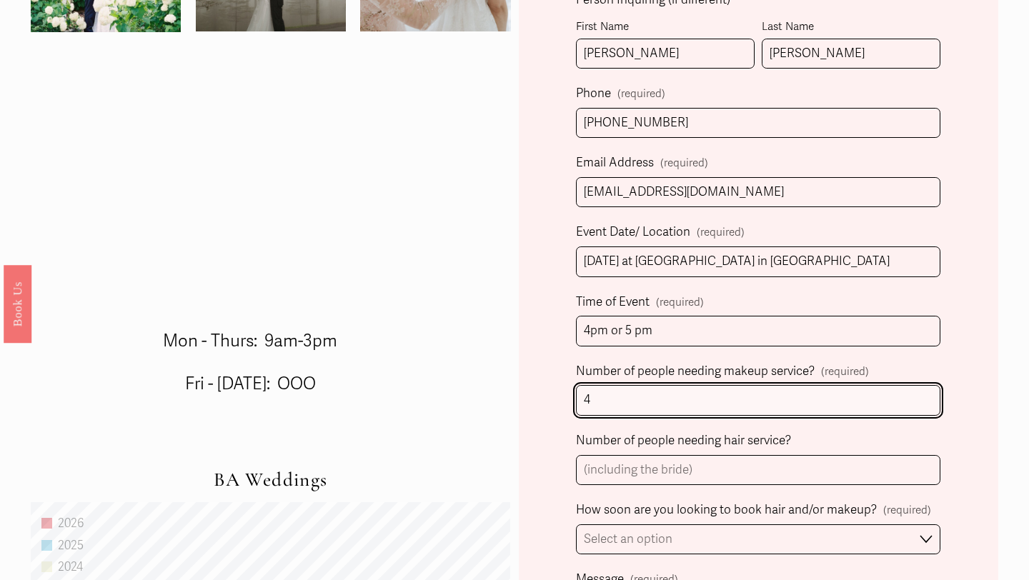
type input "4"
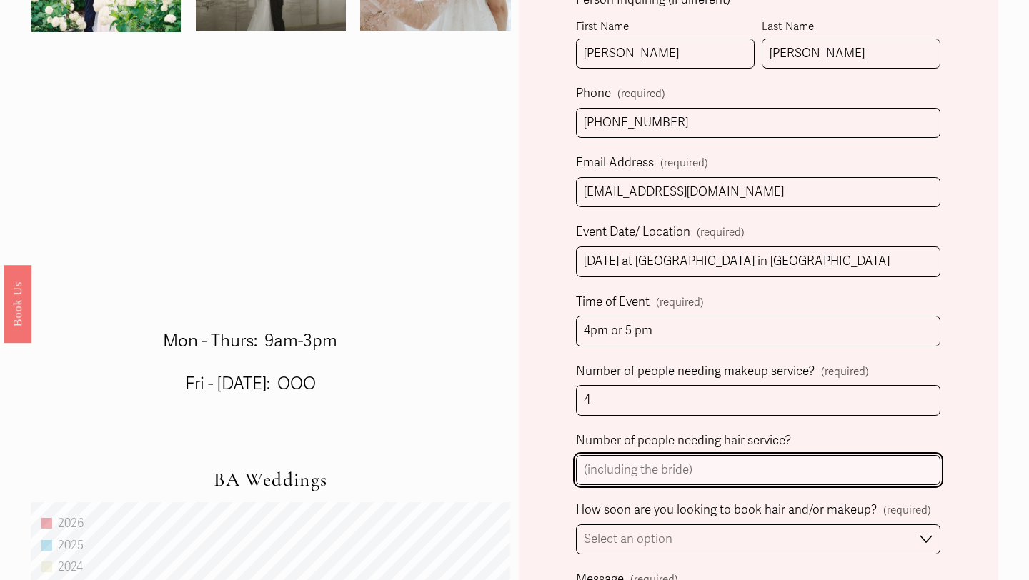
click at [650, 472] on input "Number of people needing hair service?" at bounding box center [758, 470] width 365 height 31
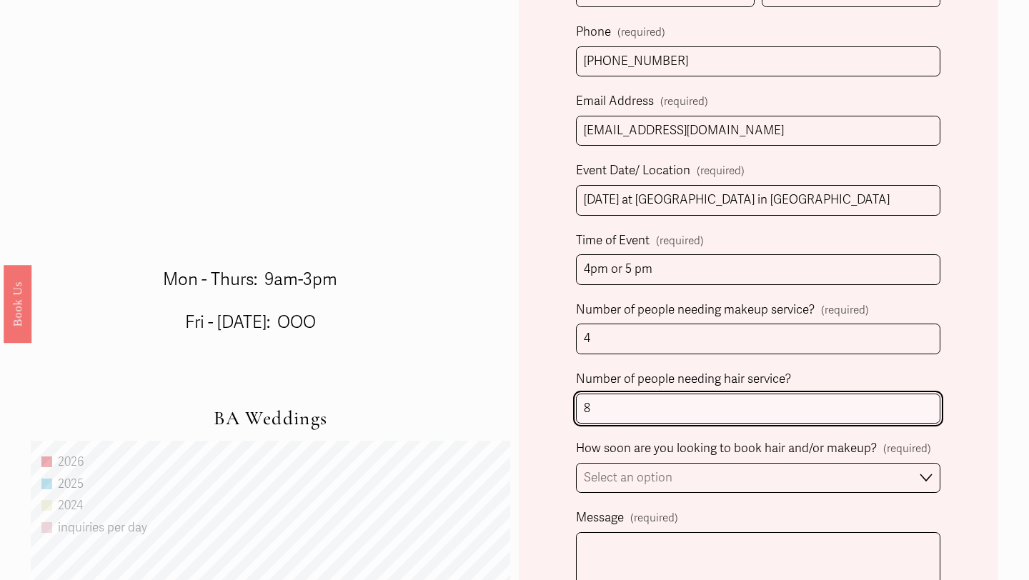
scroll to position [616, 0]
type input "8"
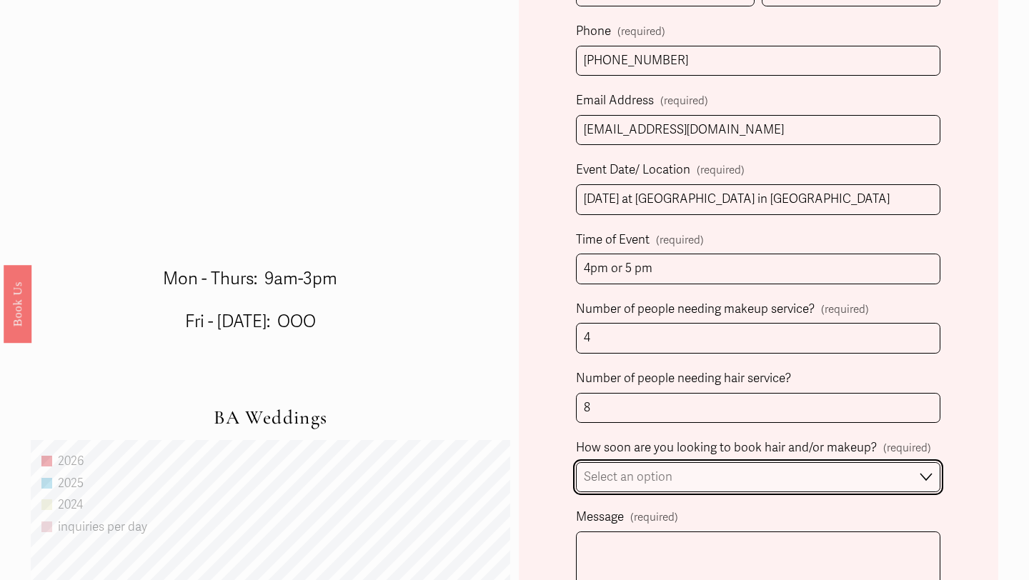
click at [645, 485] on select "Select an option Immediately 1-2 weeks I'm looking for information & not ready …" at bounding box center [758, 477] width 365 height 31
select select "I'm looking for information & not ready to book just yet"
click at [576, 462] on select "Select an option Immediately 1-2 weeks I'm looking for information & not ready …" at bounding box center [758, 477] width 365 height 31
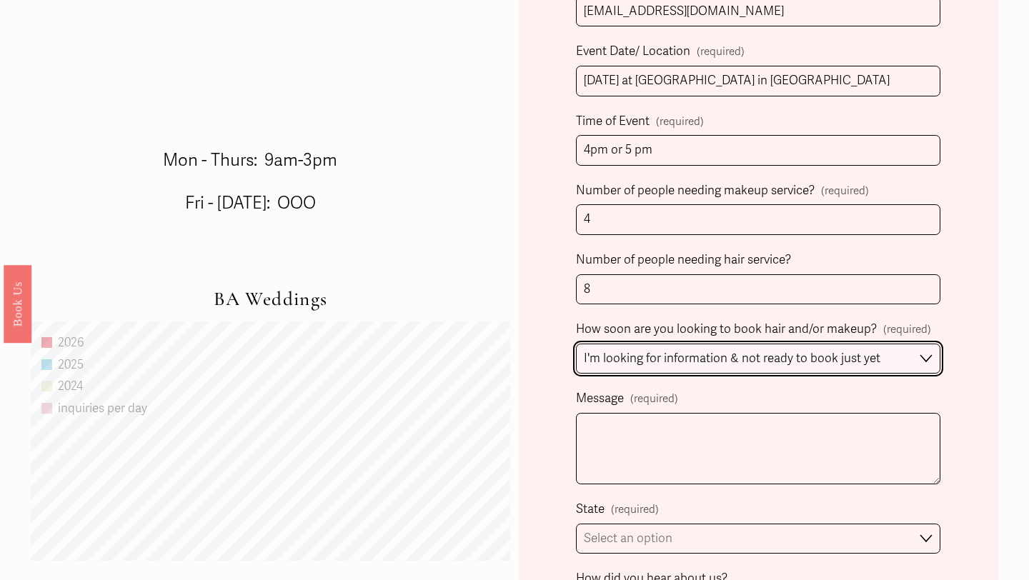
scroll to position [736, 0]
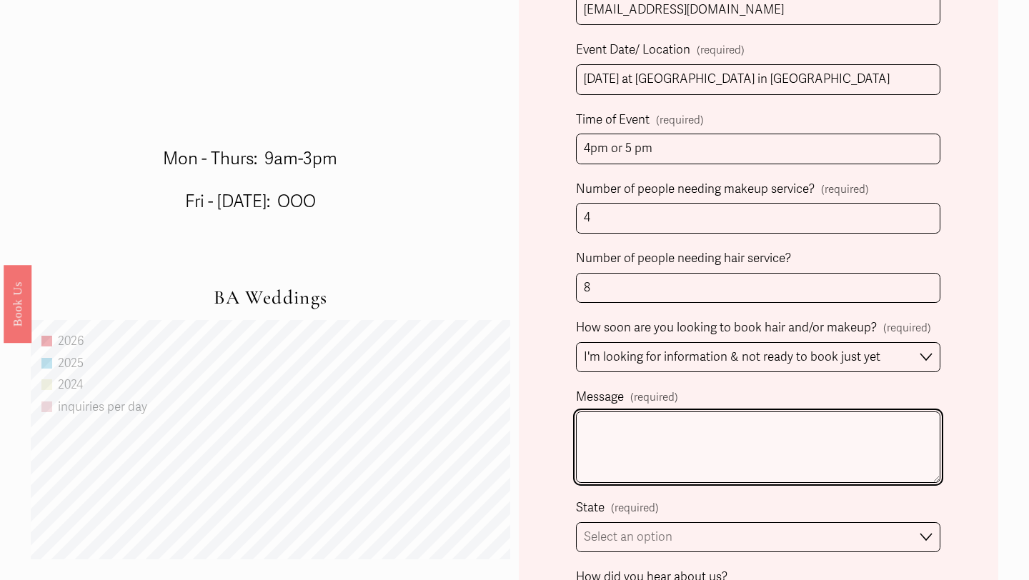
click at [635, 431] on textarea "Message (required)" at bounding box center [758, 447] width 365 height 71
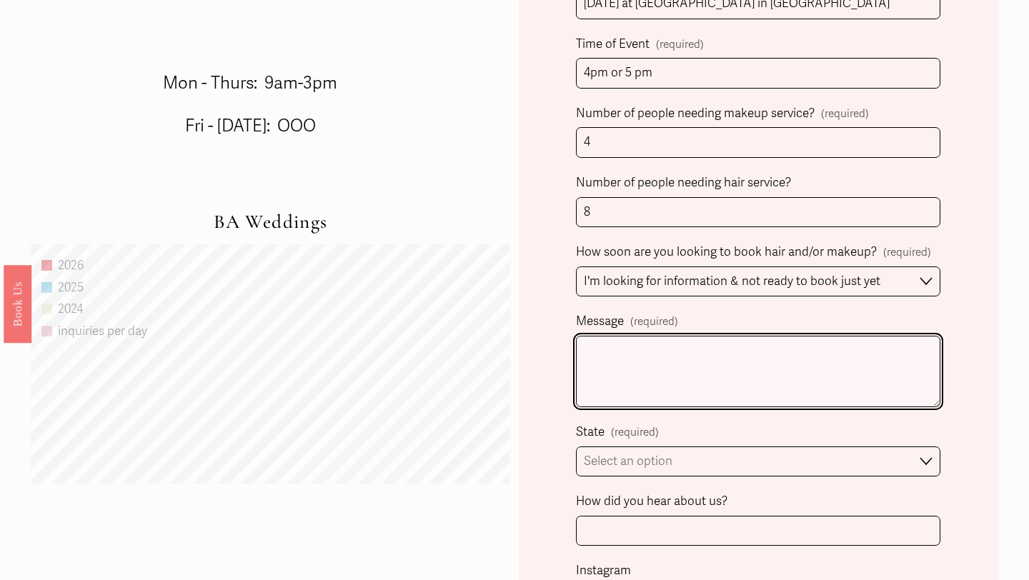
scroll to position [845, 0]
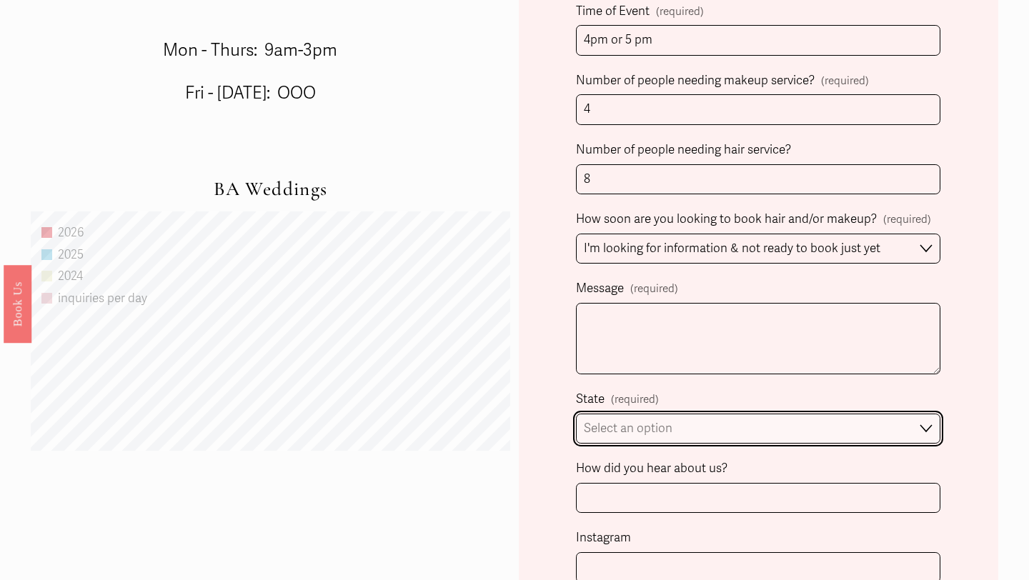
click at [635, 434] on select "Select an option Please Select One Atlanta, GA Charlotte, NC Charleston, SC Des…" at bounding box center [758, 429] width 365 height 31
select select "Charlotte, NC"
click at [576, 414] on select "Select an option Please Select One Atlanta, GA Charlotte, NC Charleston, SC Des…" at bounding box center [758, 429] width 365 height 31
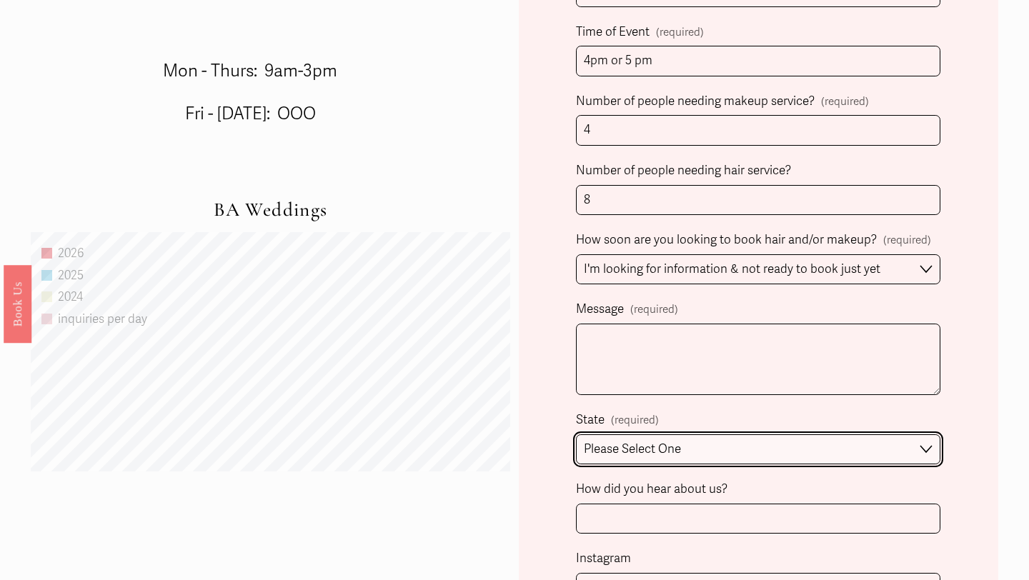
scroll to position [891, 0]
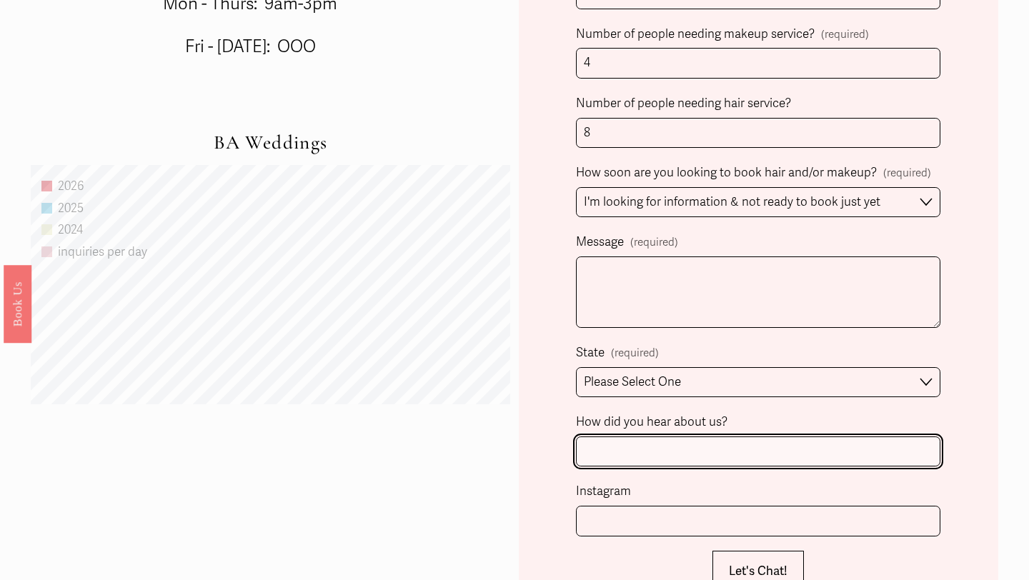
click at [631, 454] on input "How did you hear about us?" at bounding box center [758, 452] width 365 height 31
type input "instagram"
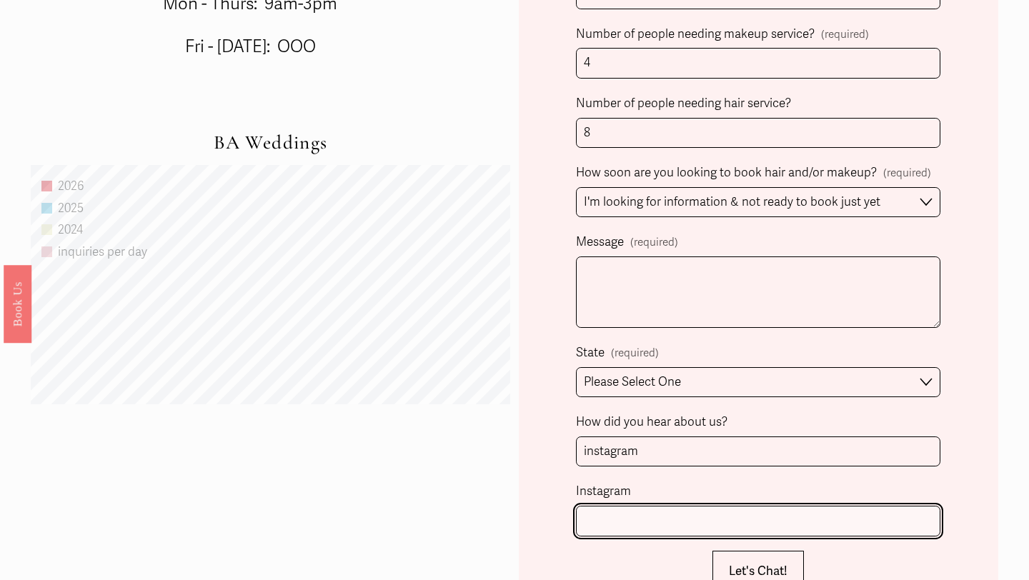
click at [616, 535] on input "Instagram" at bounding box center [758, 521] width 365 height 31
type input "apryl.nicole"
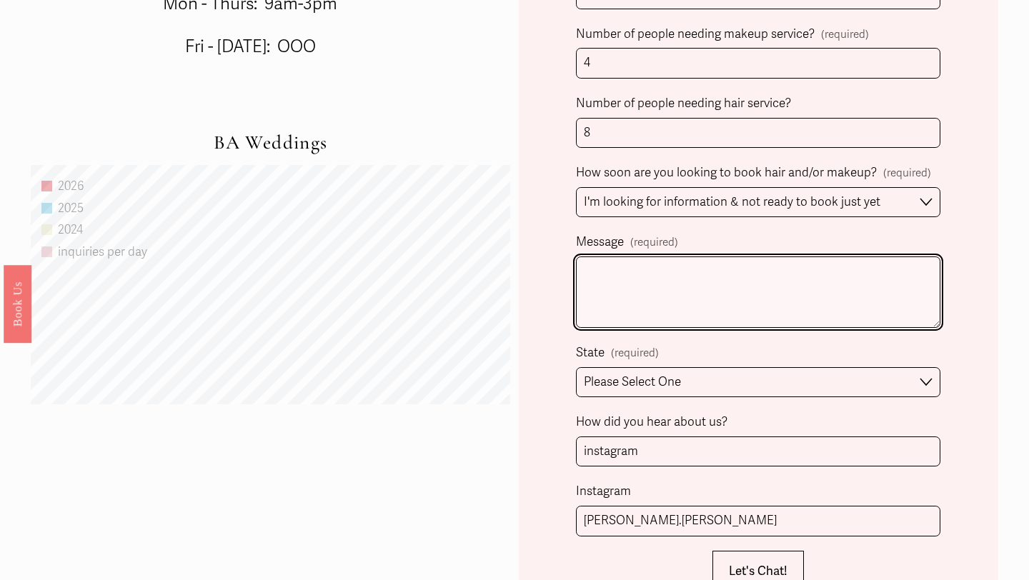
click at [655, 265] on textarea "Message (required)" at bounding box center [758, 292] width 365 height 71
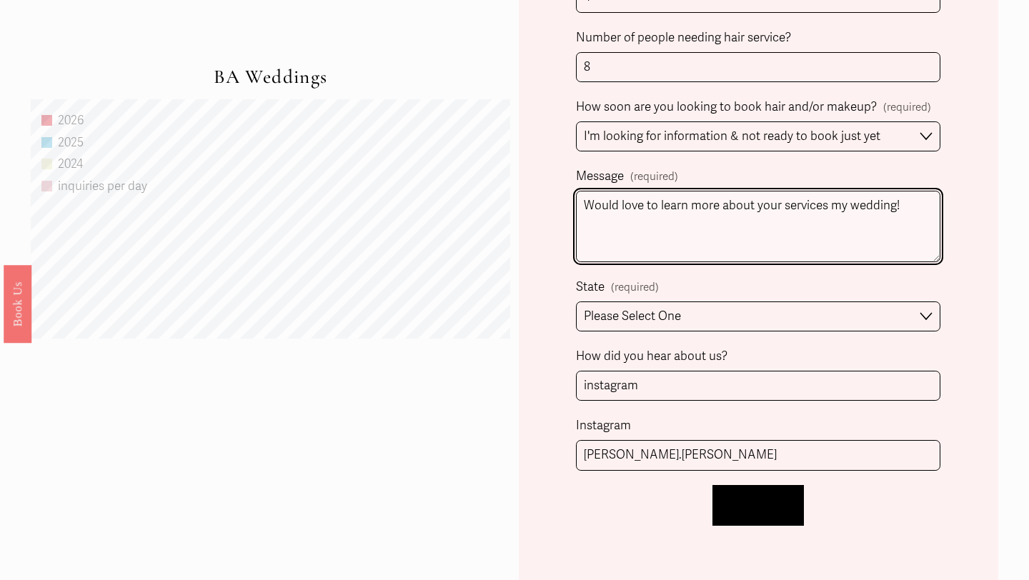
type textarea "Would love to learn more about your services my wedding!"
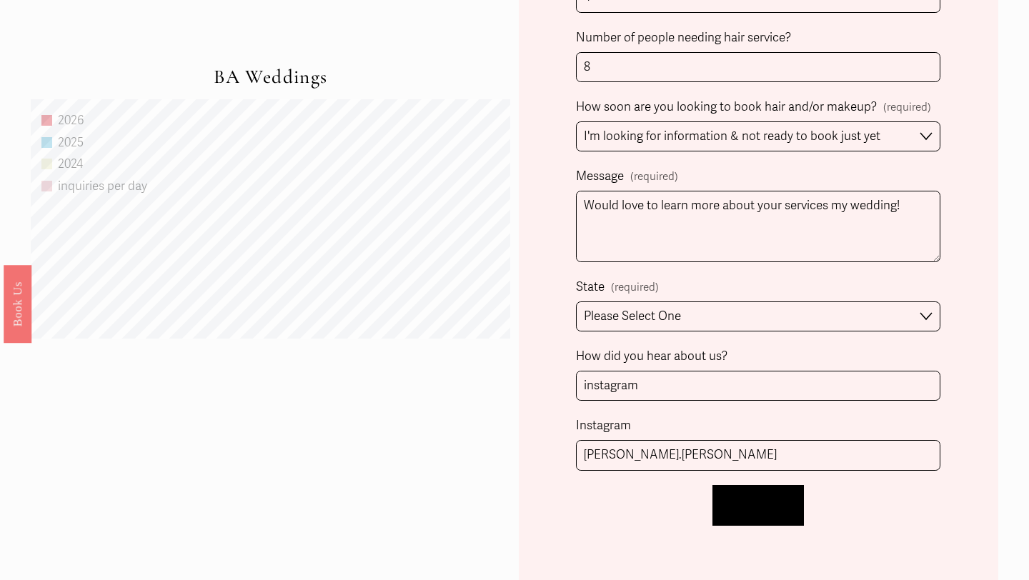
click at [768, 505] on span "Let's Chat!" at bounding box center [758, 505] width 59 height 15
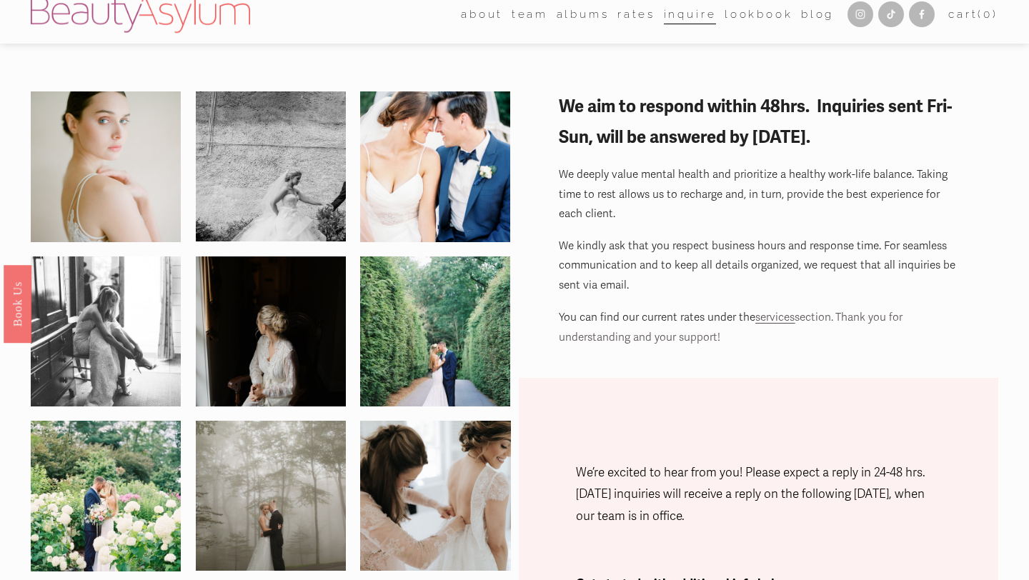
scroll to position [357, 0]
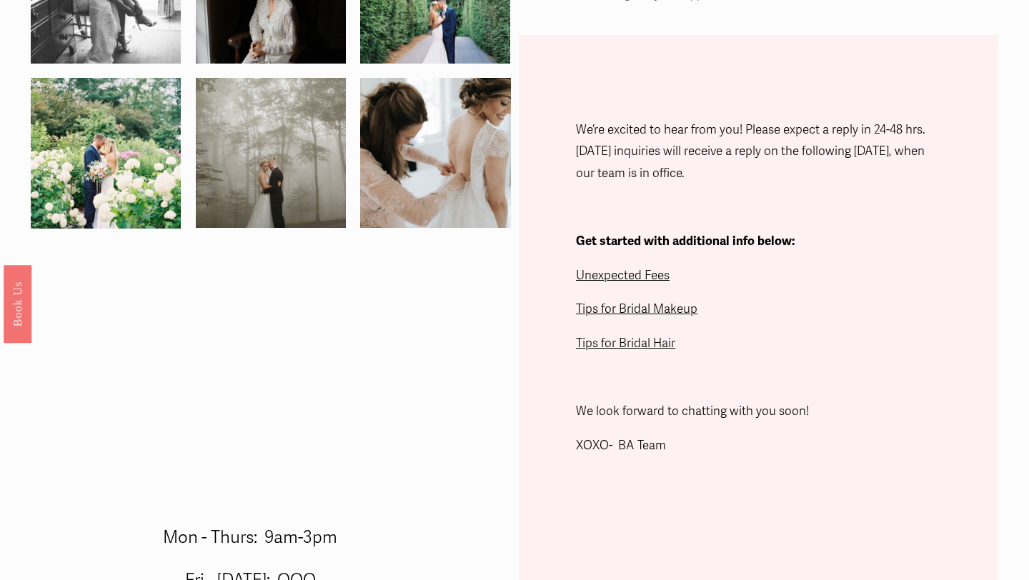
click at [618, 281] on span "Unexpected Fees" at bounding box center [623, 275] width 94 height 15
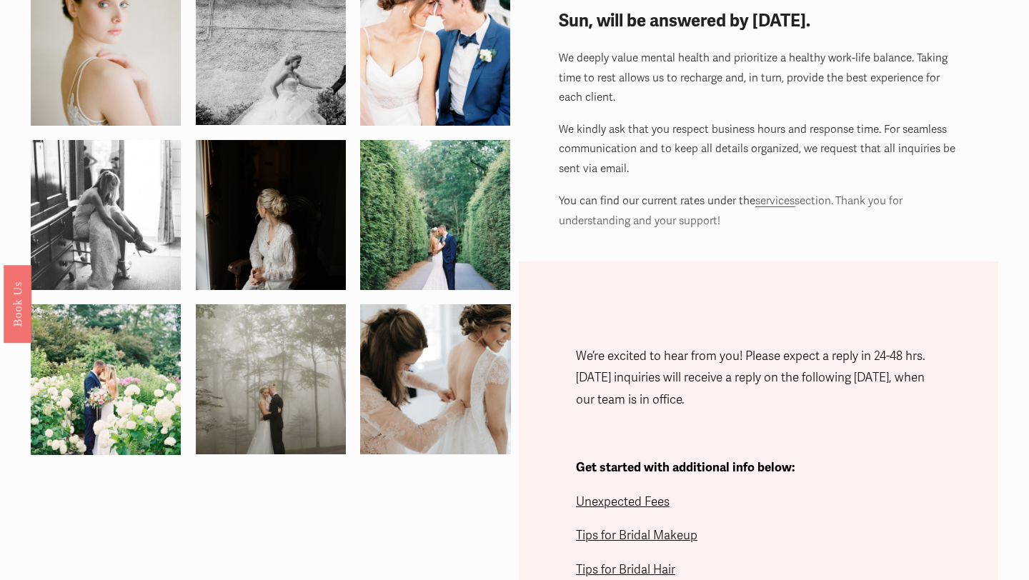
scroll to position [0, 0]
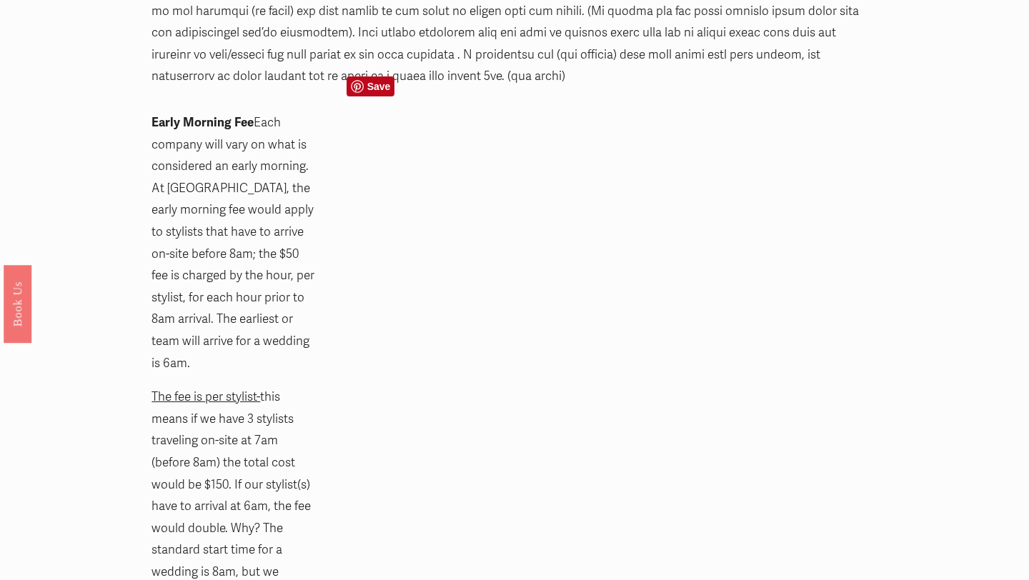
scroll to position [1013, 0]
